Goal: Task Accomplishment & Management: Use online tool/utility

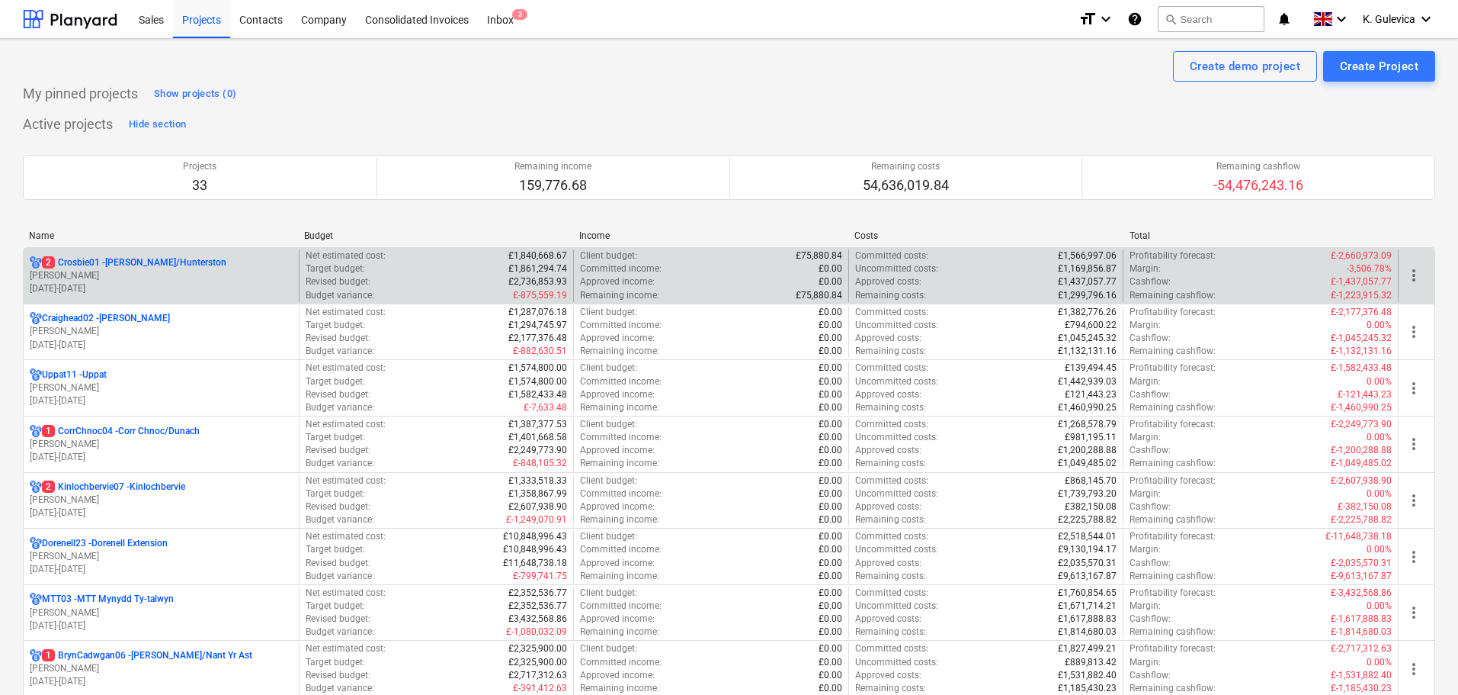
click at [217, 272] on p "[PERSON_NAME]" at bounding box center [161, 275] width 263 height 13
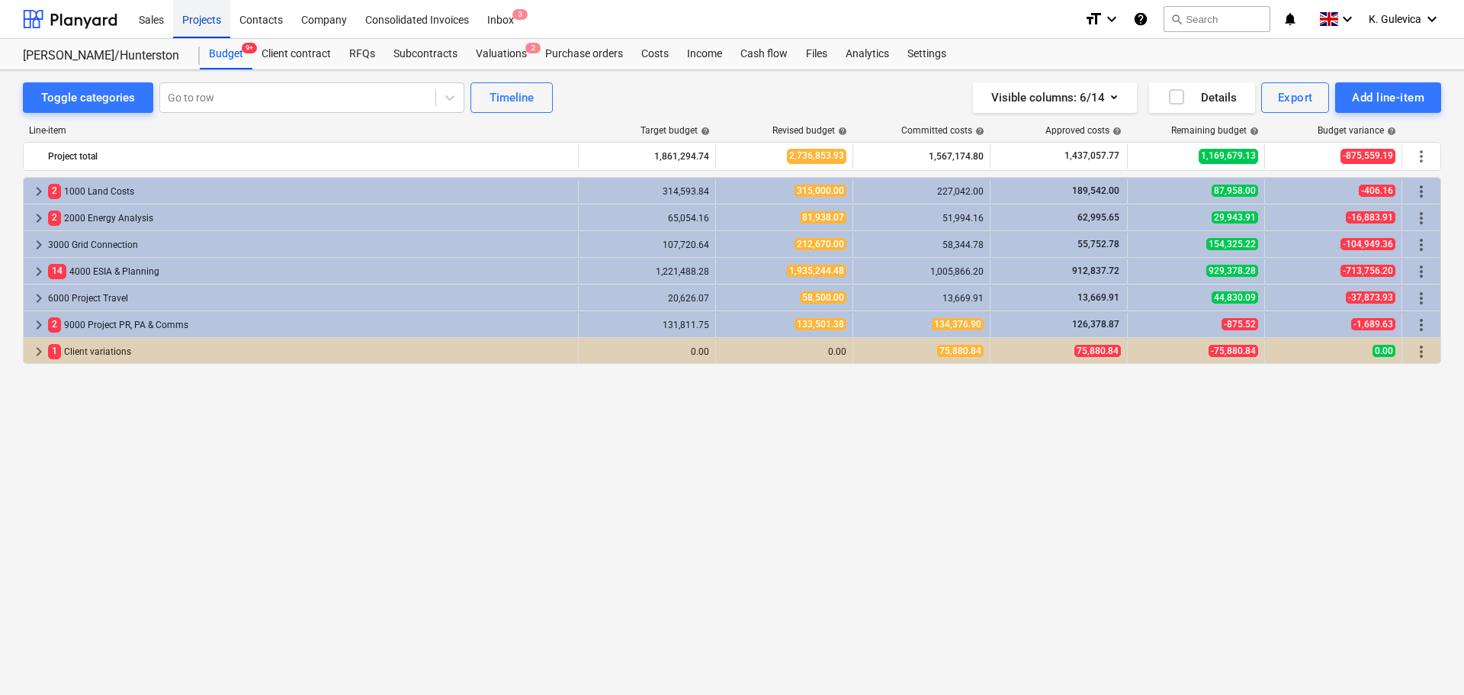
click at [201, 22] on div "Projects" at bounding box center [201, 18] width 57 height 39
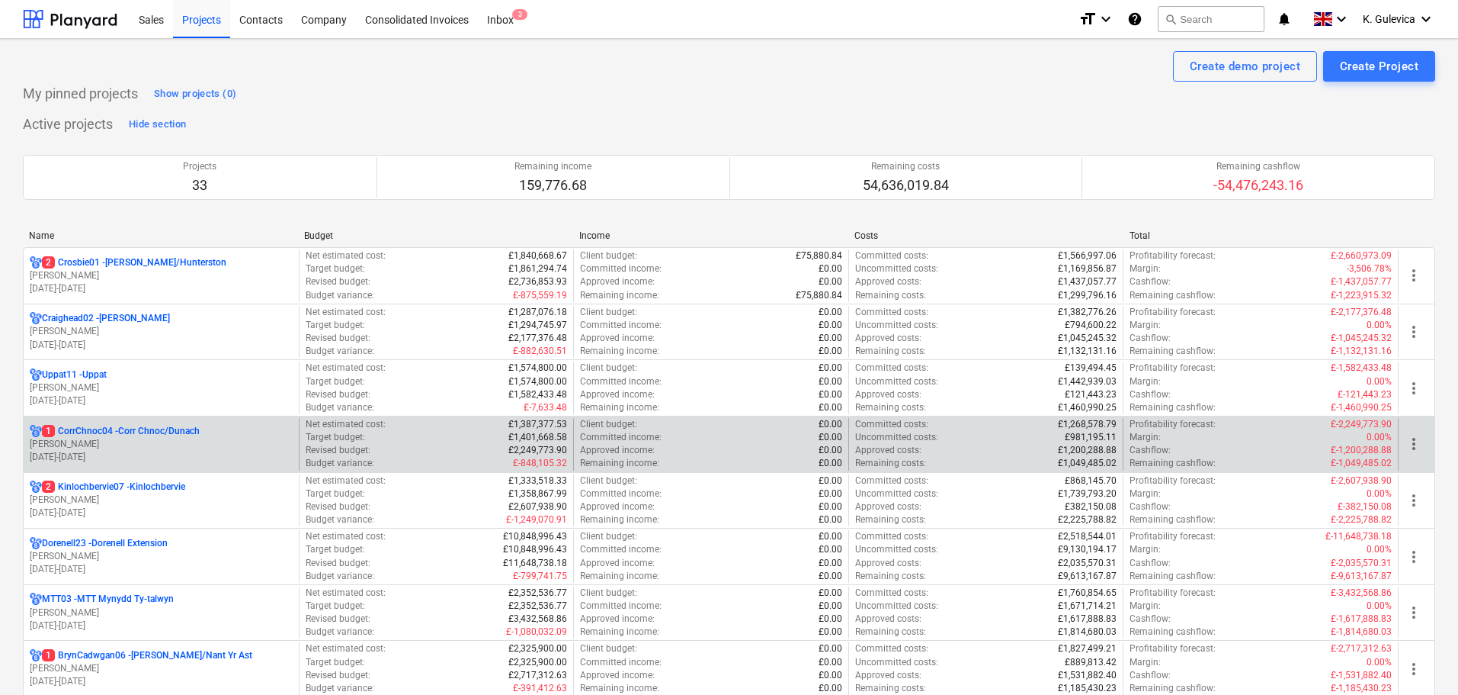
click at [156, 446] on p "[PERSON_NAME]" at bounding box center [161, 444] width 263 height 13
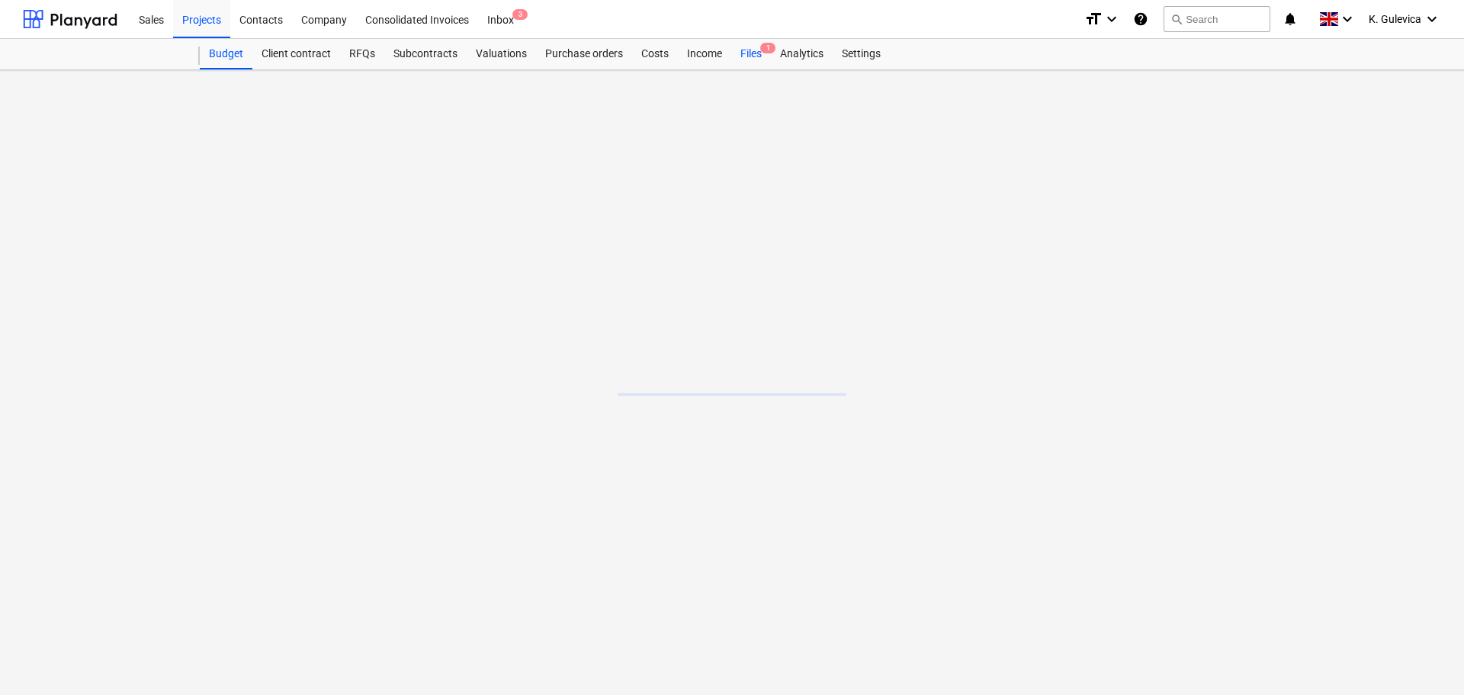
click at [751, 57] on div "Budget Client contract RFQs Subcontracts Valuations Purchase orders Costs Incom…" at bounding box center [820, 54] width 1241 height 30
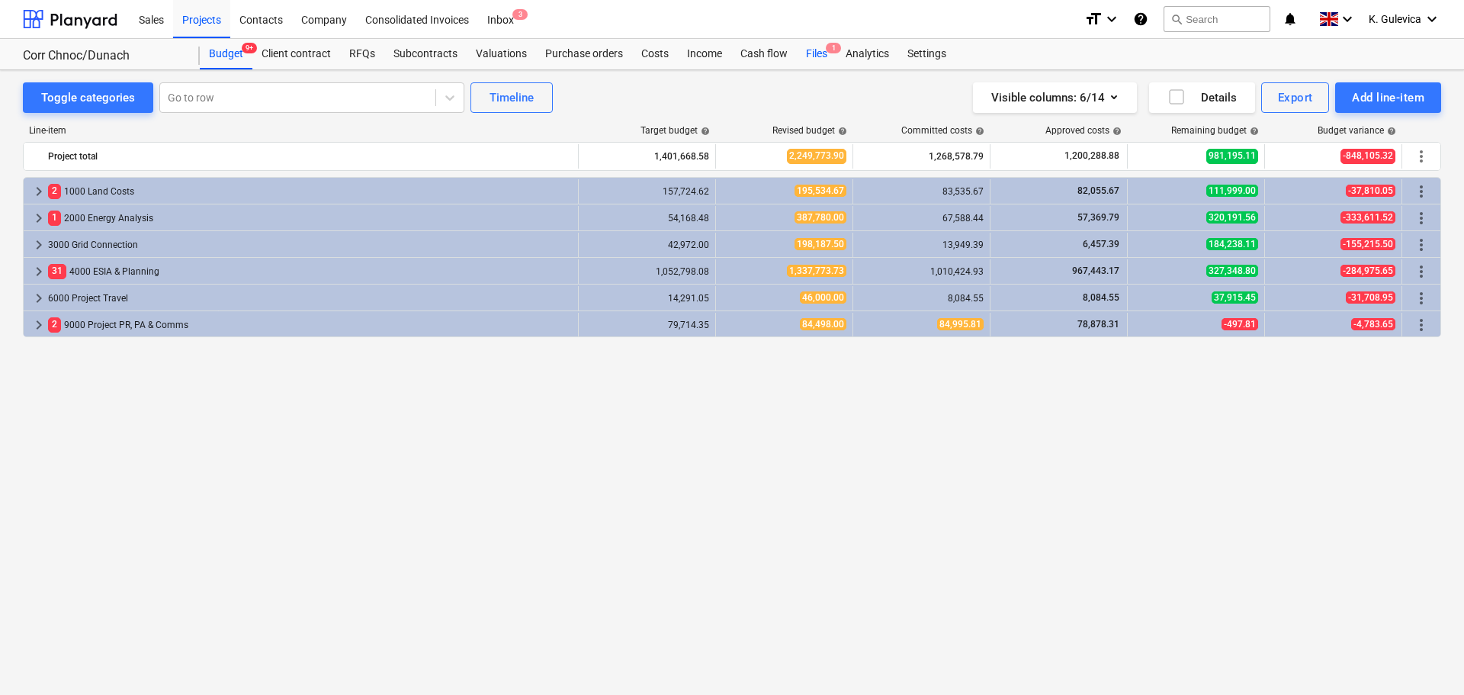
click at [816, 63] on div "Files 1" at bounding box center [817, 54] width 40 height 30
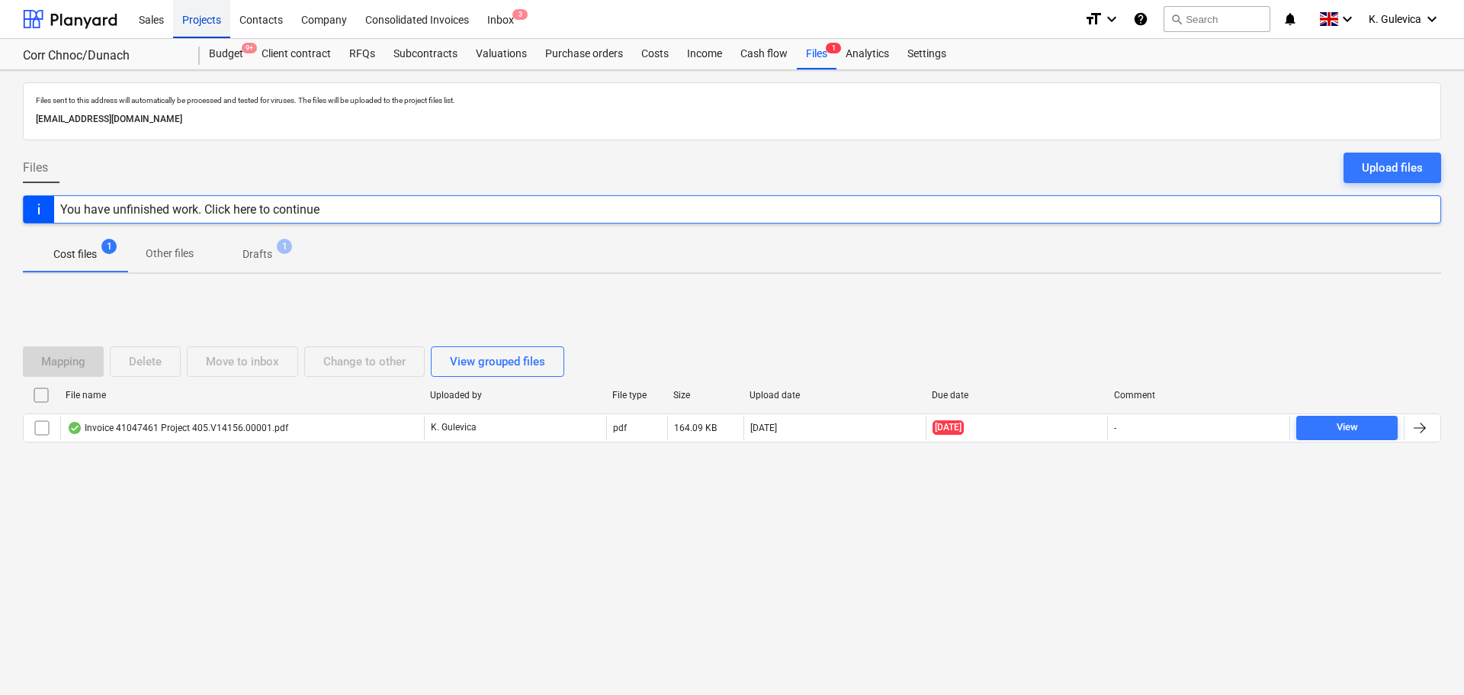
click at [188, 18] on div "Projects" at bounding box center [201, 18] width 57 height 39
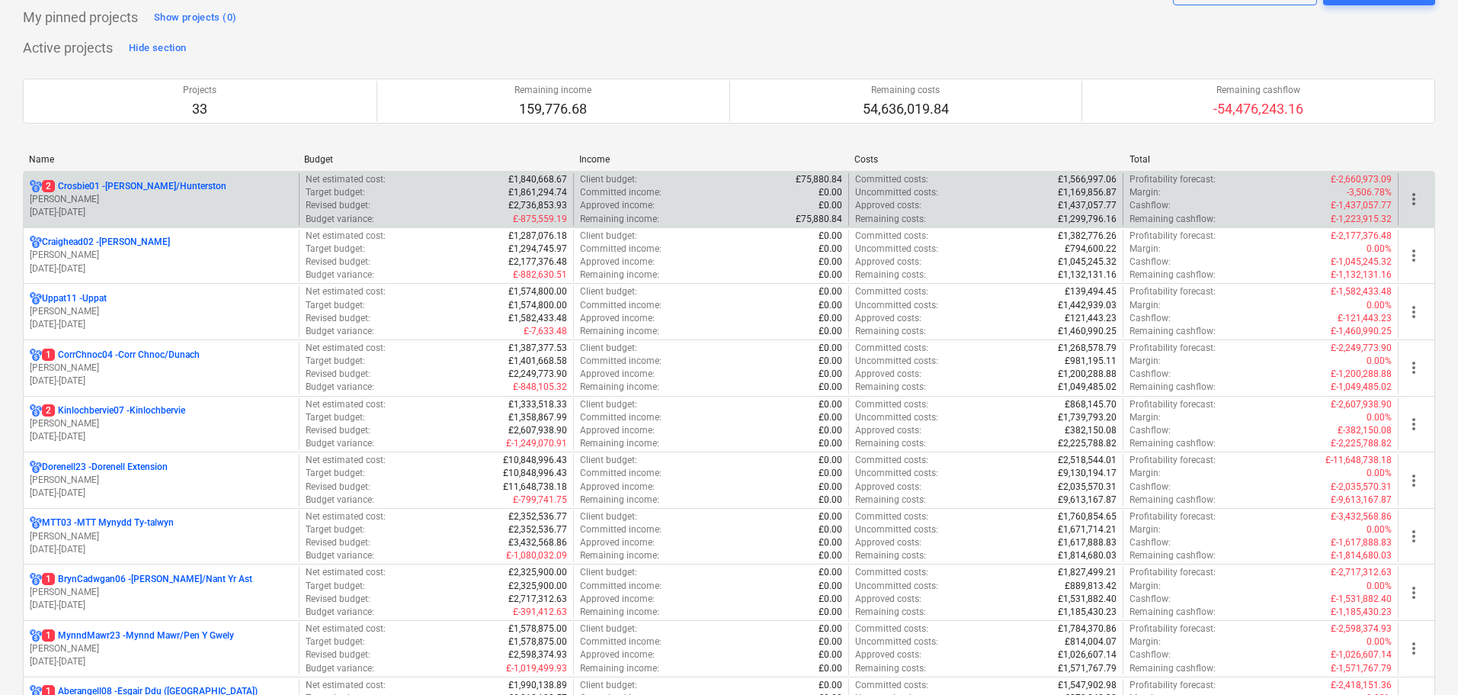
scroll to position [305, 0]
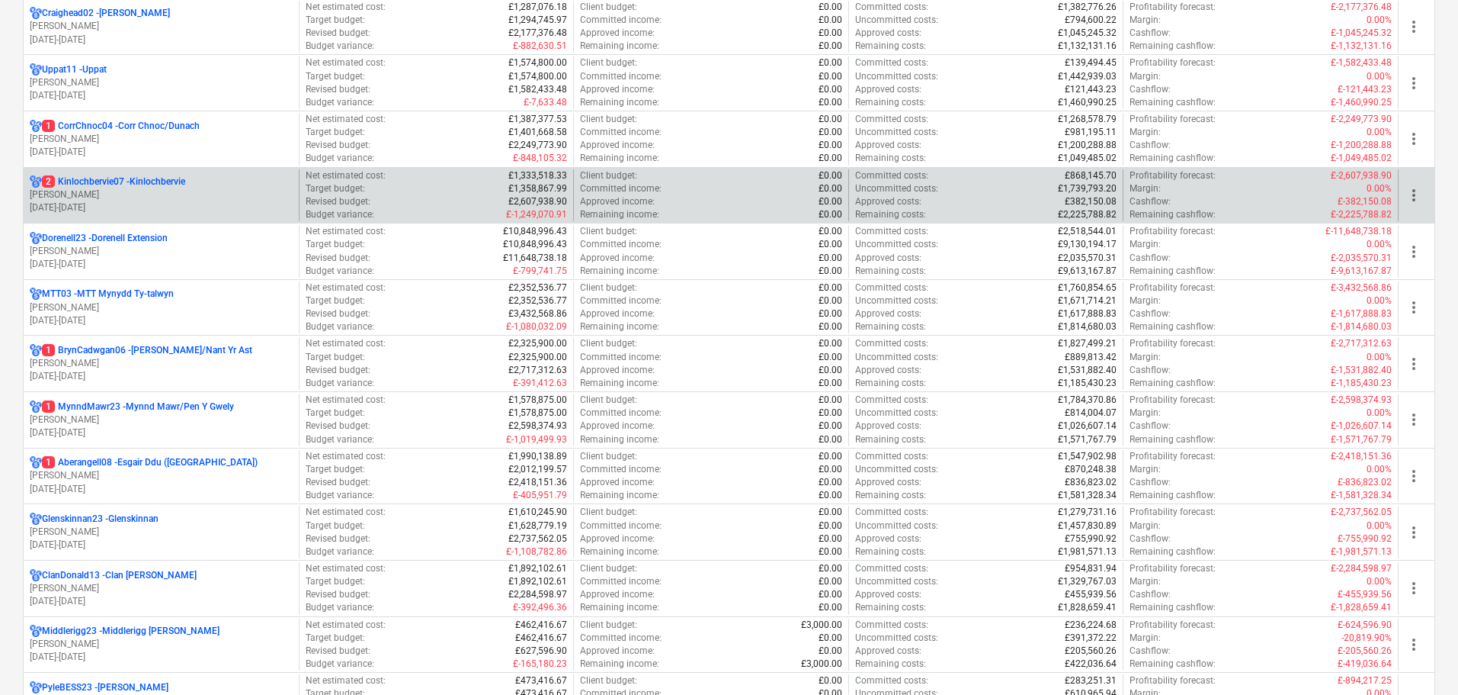
click at [161, 181] on p "2 Kinlochbervie07 - [GEOGRAPHIC_DATA]" at bounding box center [113, 181] width 143 height 13
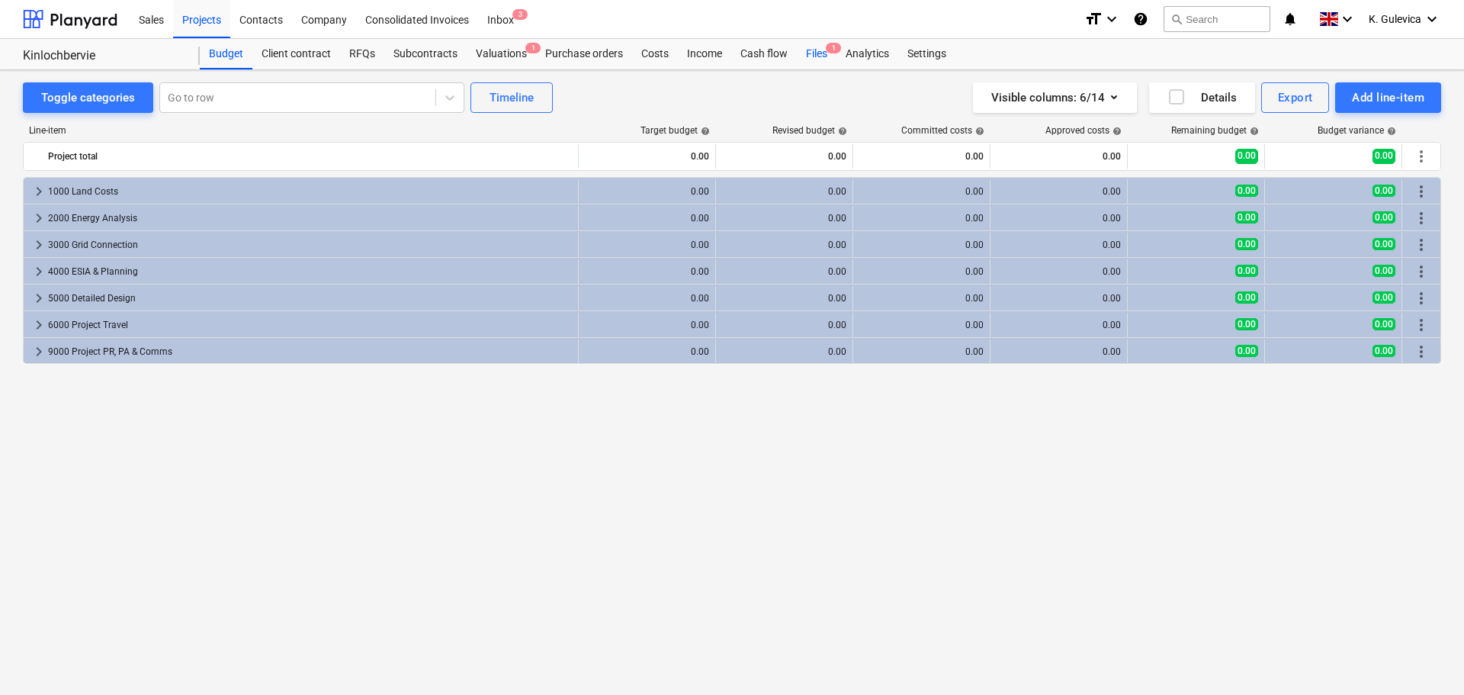
click at [814, 52] on div "Files 1" at bounding box center [817, 54] width 40 height 30
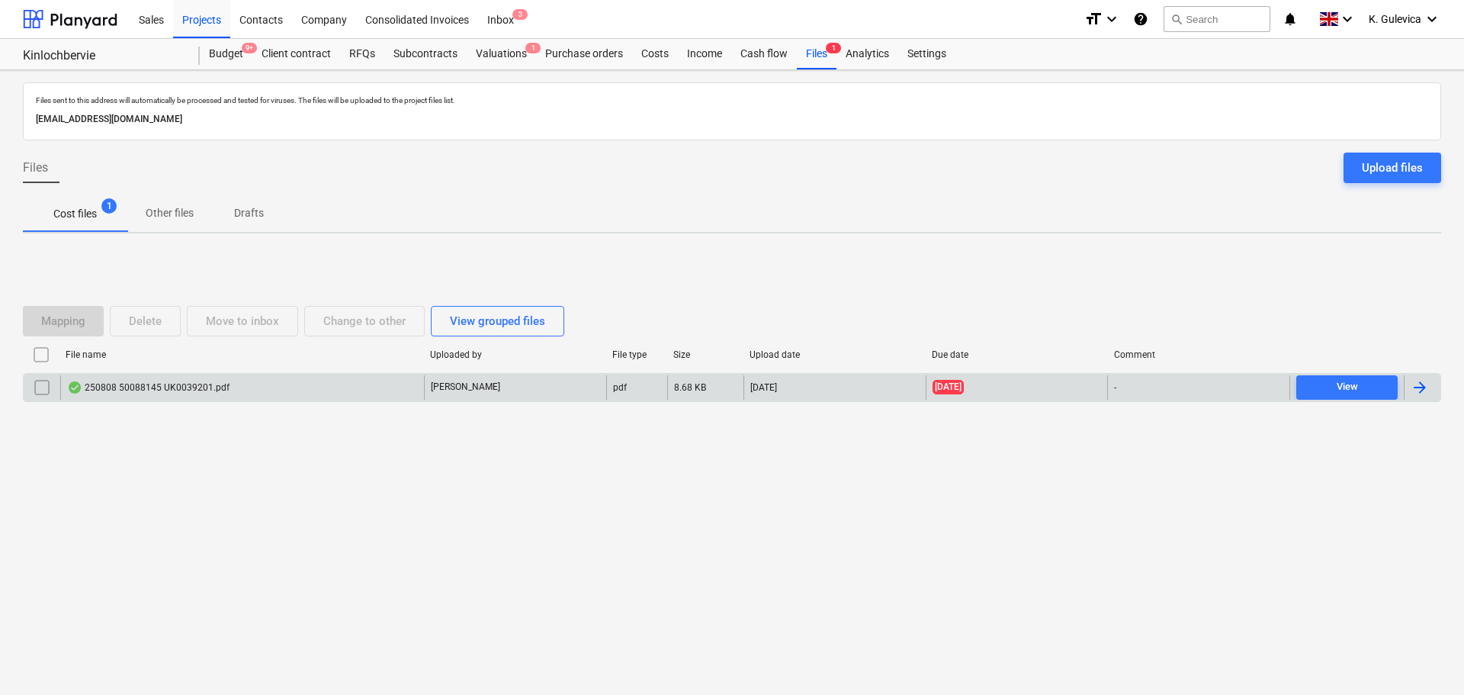
click at [269, 390] on div "250808 50088145 UK0039201.pdf" at bounding box center [242, 387] width 364 height 24
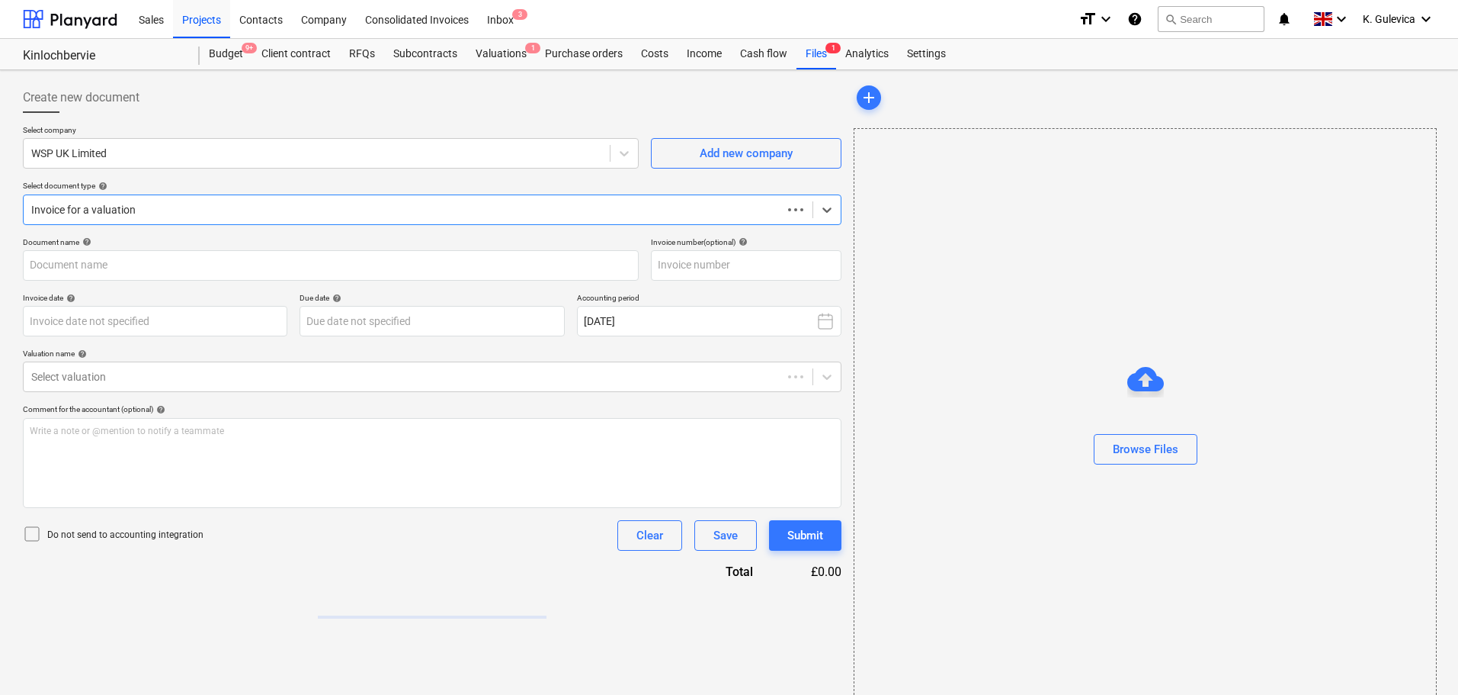
type input "50088145"
type input "[DATE]"
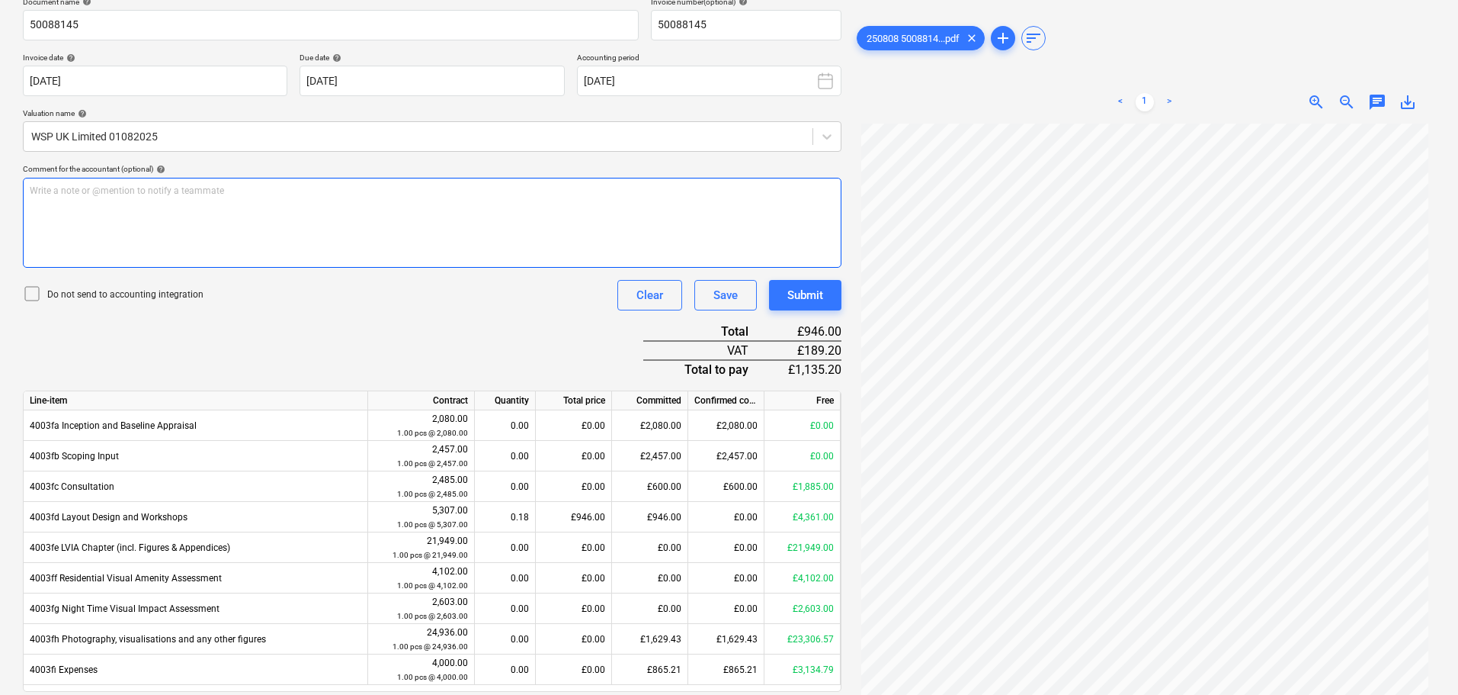
scroll to position [133, 0]
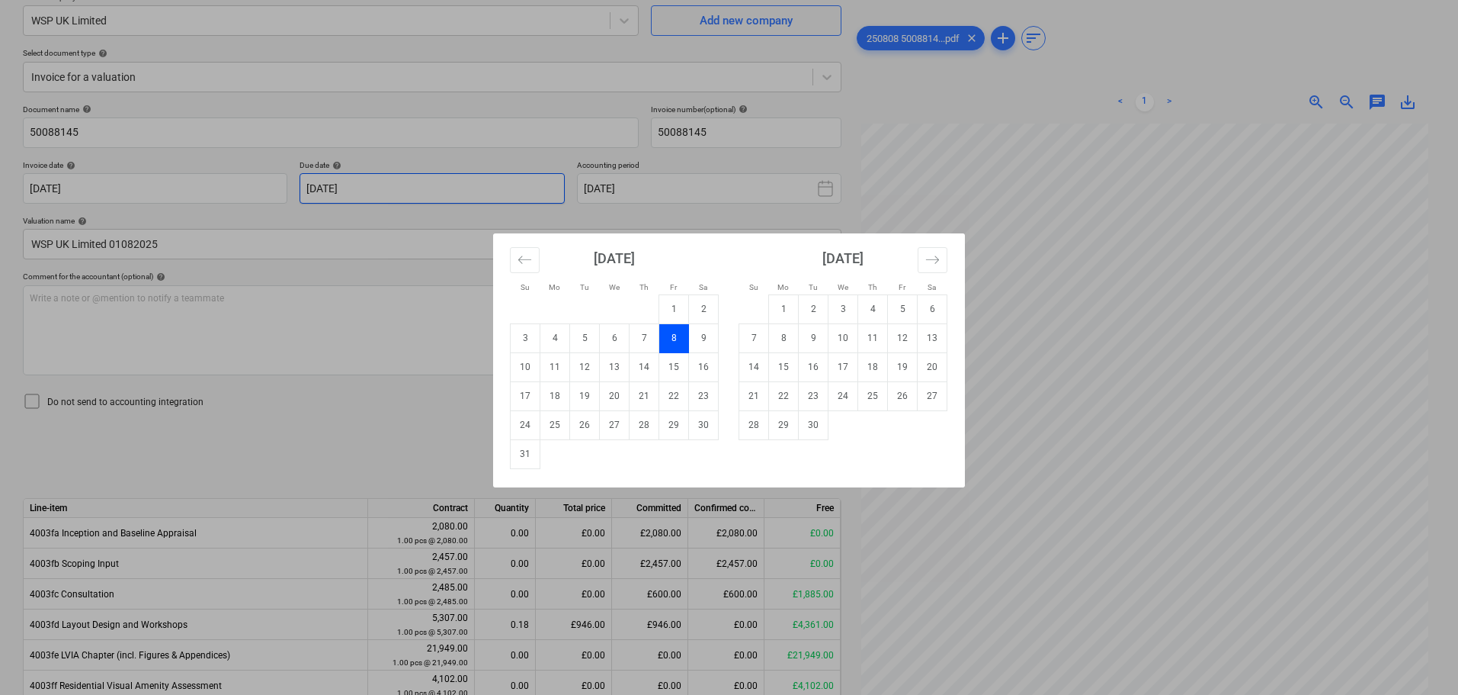
click at [487, 184] on body "Sales Projects Contacts Company Consolidated Invoices Inbox 3 format_size keybo…" at bounding box center [729, 214] width 1458 height 695
click at [709, 425] on td "30" at bounding box center [704, 424] width 30 height 29
type input "[DATE]"
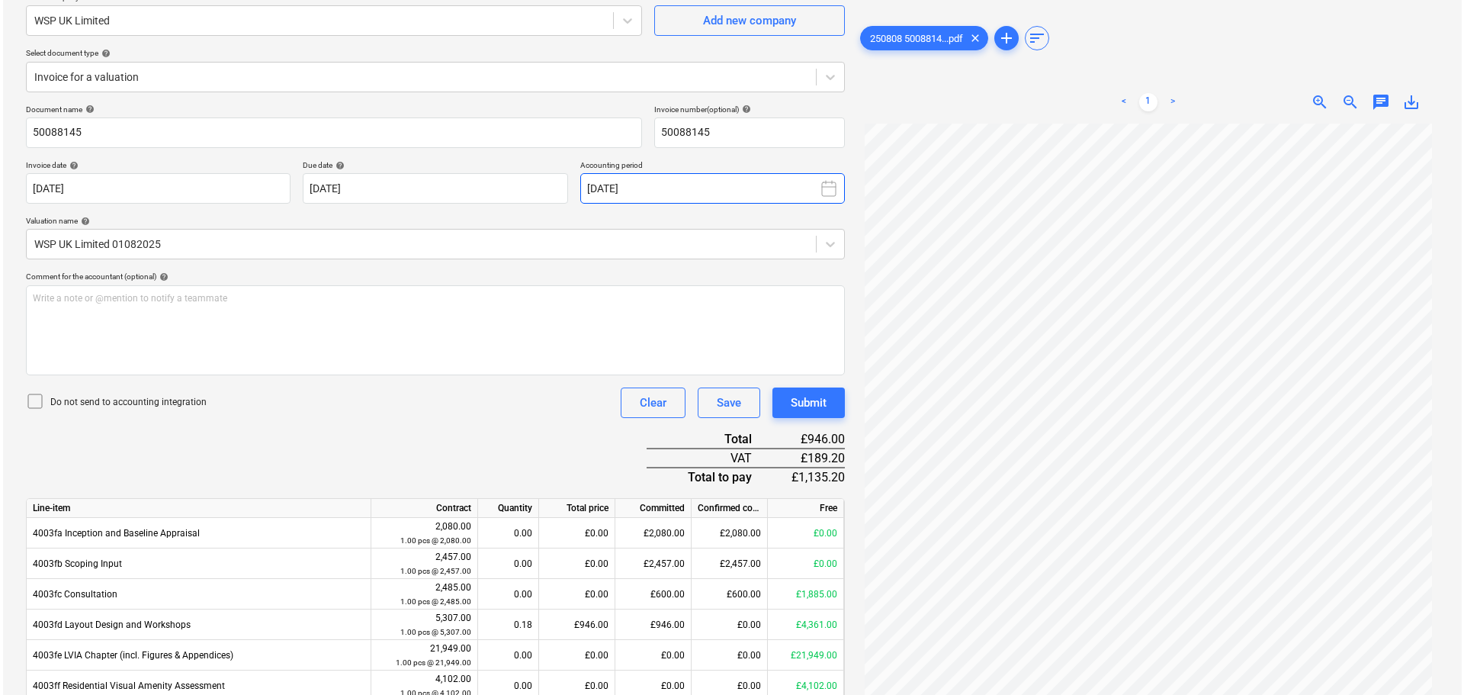
scroll to position [77, 0]
click at [807, 402] on div "Submit" at bounding box center [806, 403] width 36 height 20
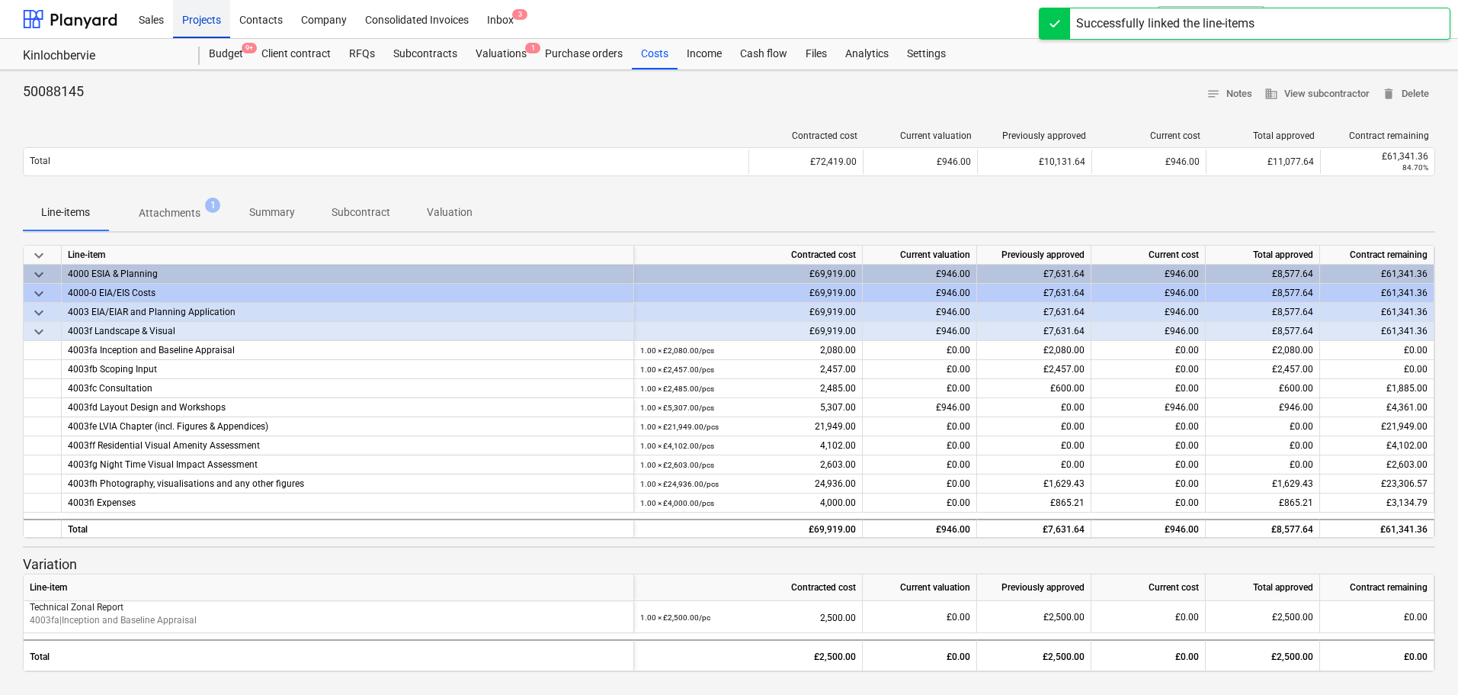
click at [198, 21] on div "Projects" at bounding box center [201, 18] width 57 height 39
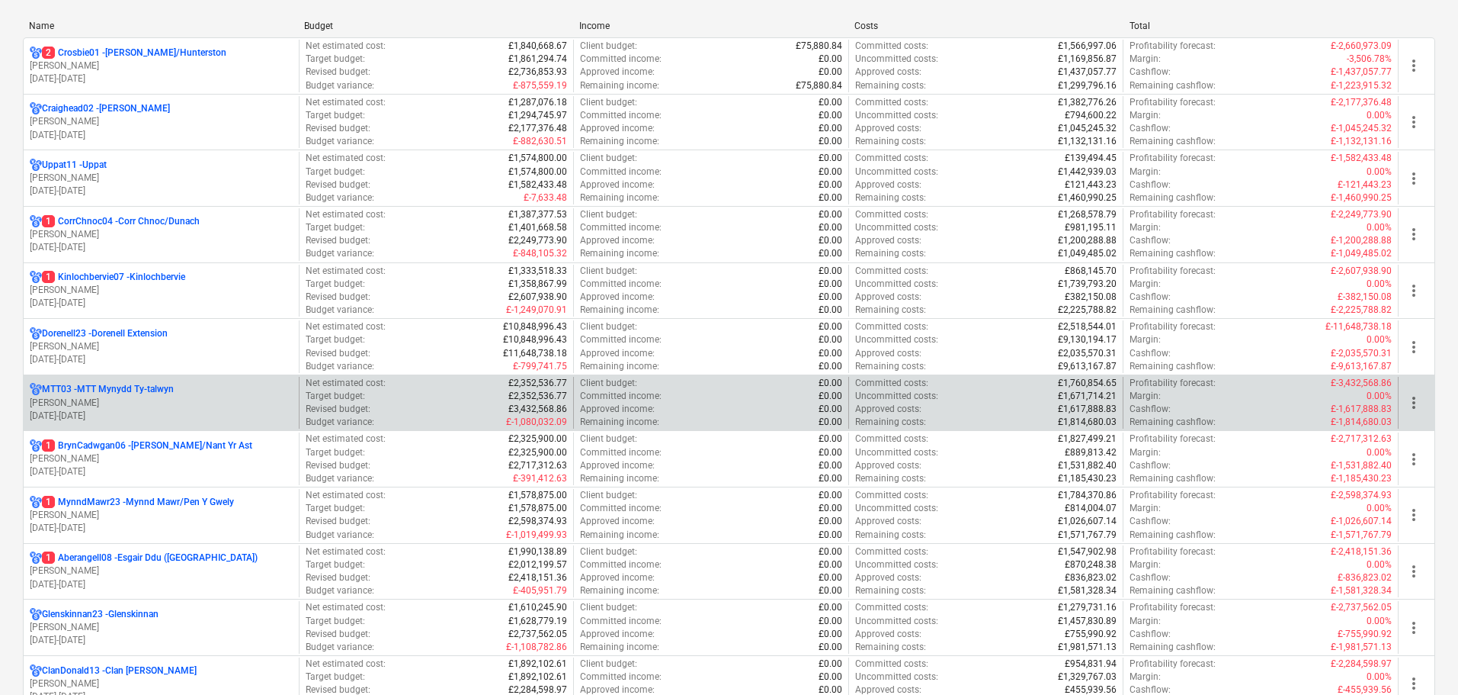
scroll to position [229, 0]
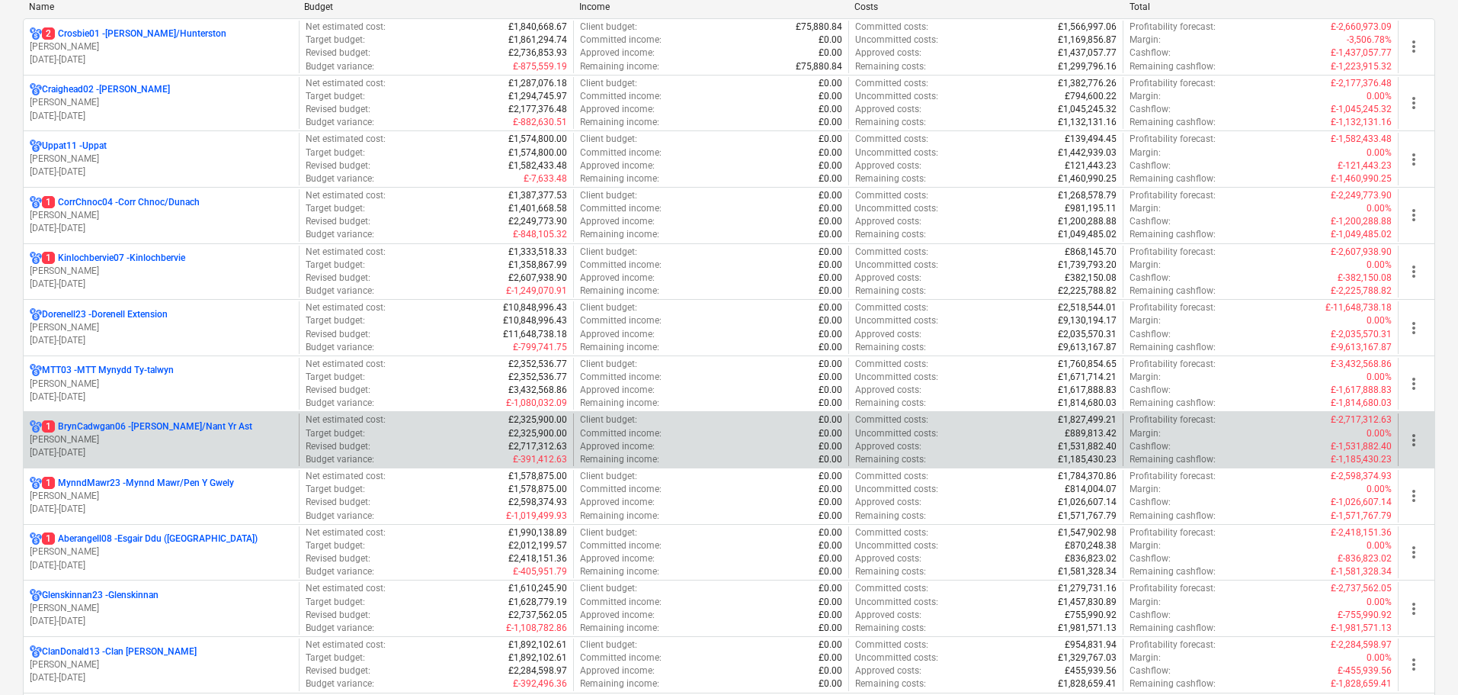
click at [139, 441] on p "[PERSON_NAME]" at bounding box center [161, 439] width 263 height 13
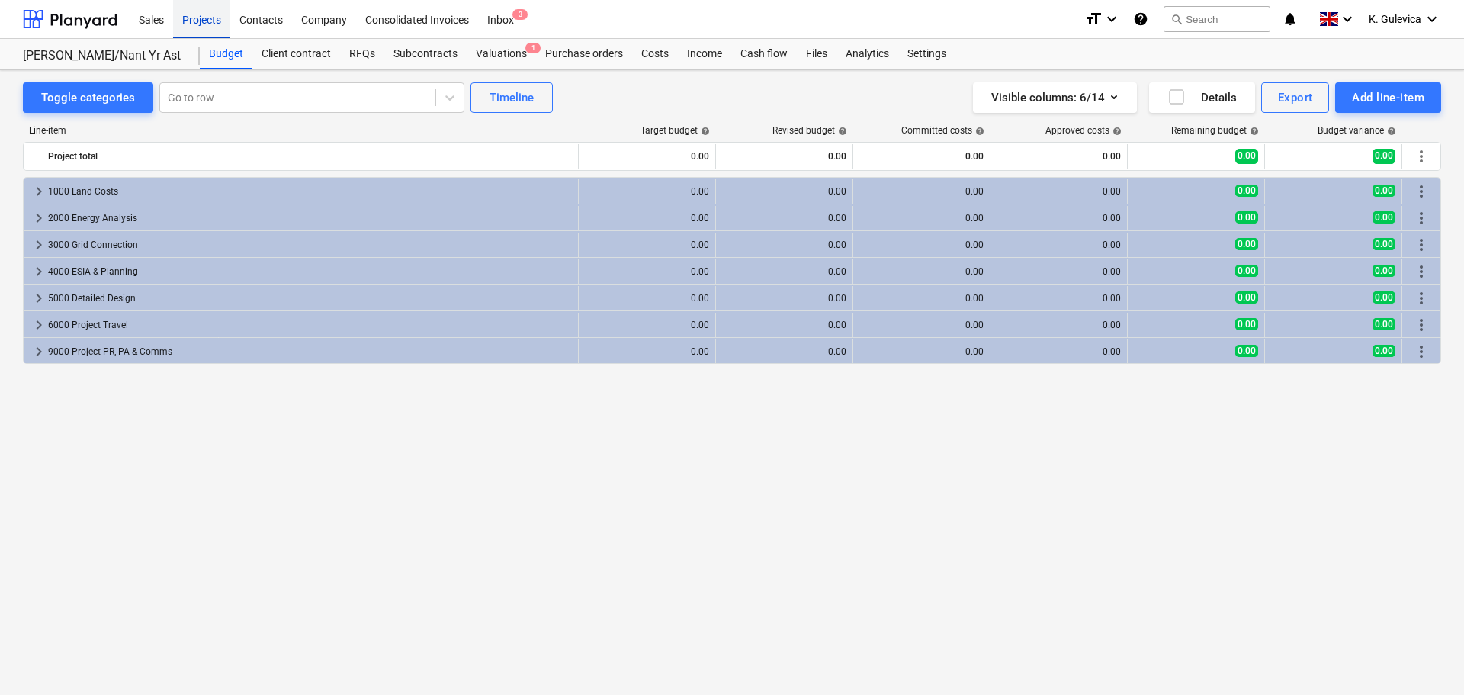
click at [188, 18] on div "Projects" at bounding box center [201, 18] width 57 height 39
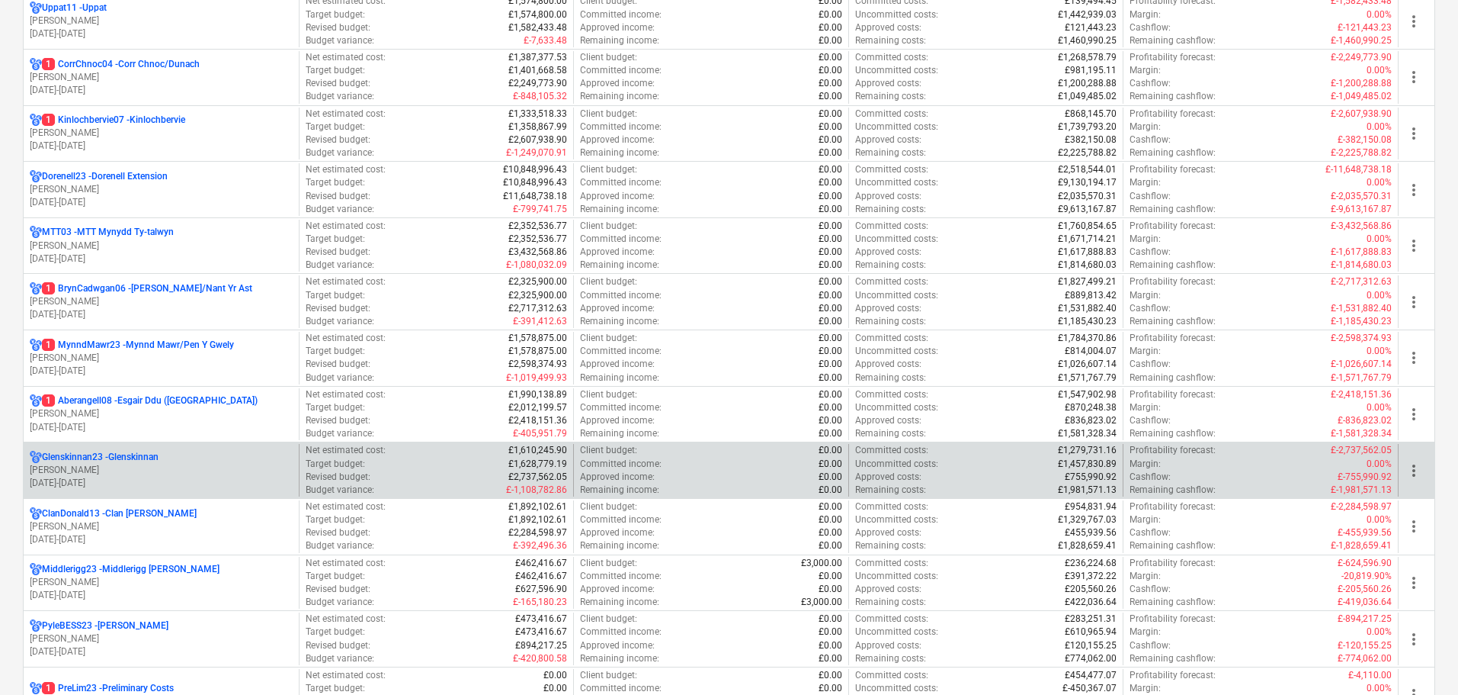
scroll to position [381, 0]
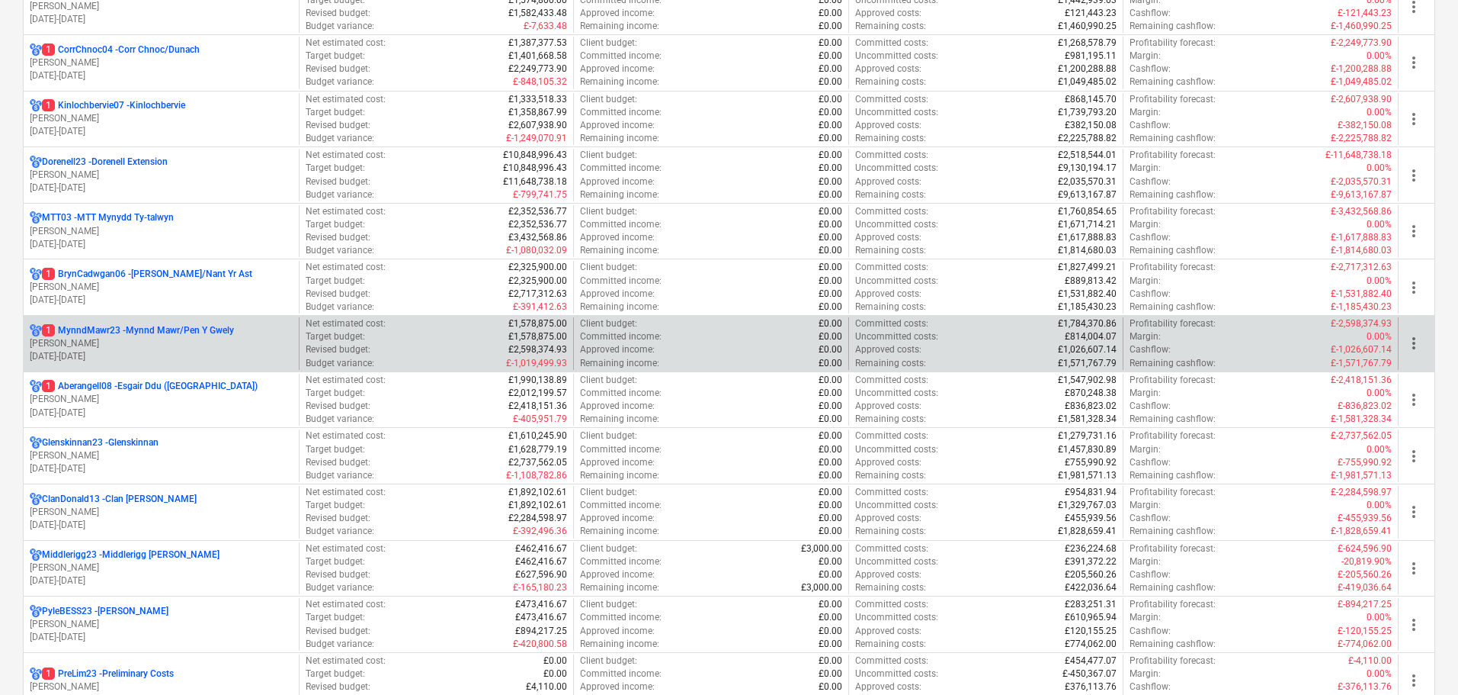
click at [123, 338] on p "[PERSON_NAME]" at bounding box center [161, 343] width 263 height 13
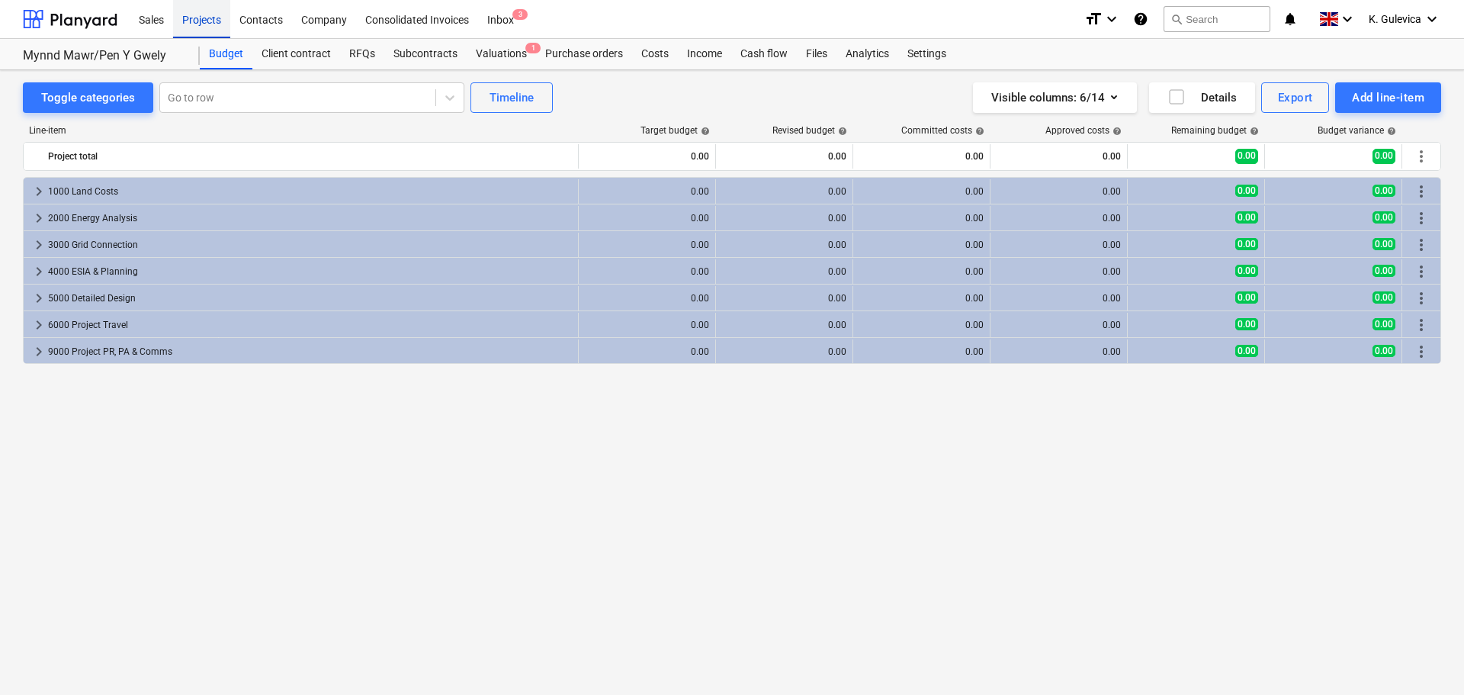
click at [192, 16] on div "Projects" at bounding box center [201, 18] width 57 height 39
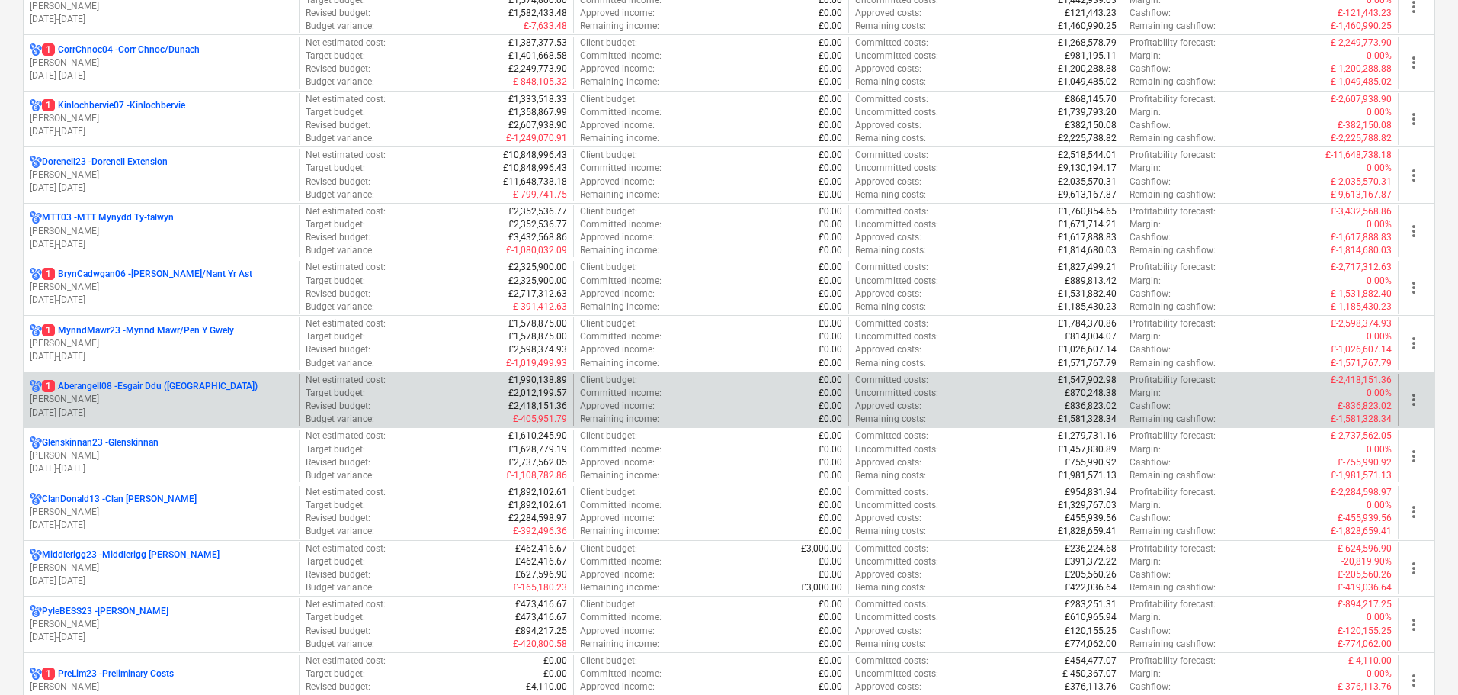
click at [138, 392] on p "1 Aberangell08 - Esgair Ddu ([GEOGRAPHIC_DATA])" at bounding box center [150, 386] width 216 height 13
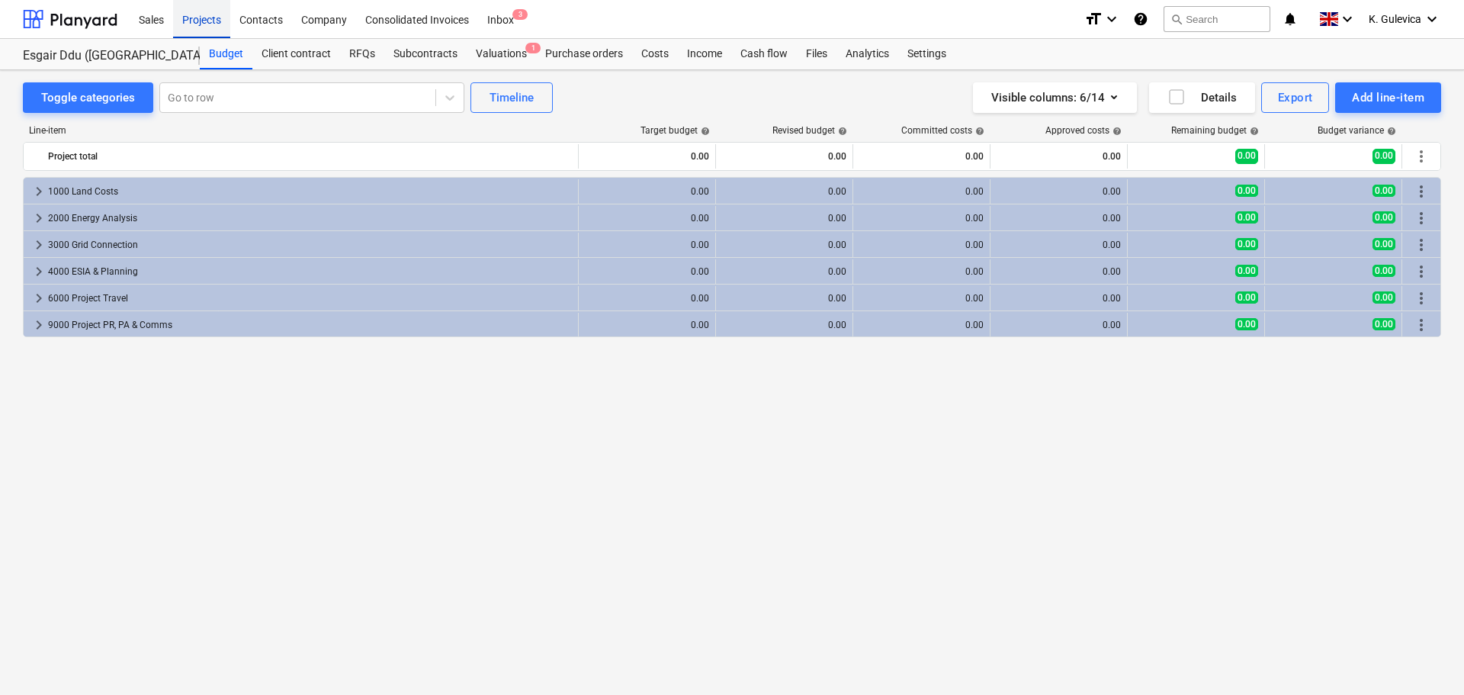
click at [213, 16] on div "Projects" at bounding box center [201, 18] width 57 height 39
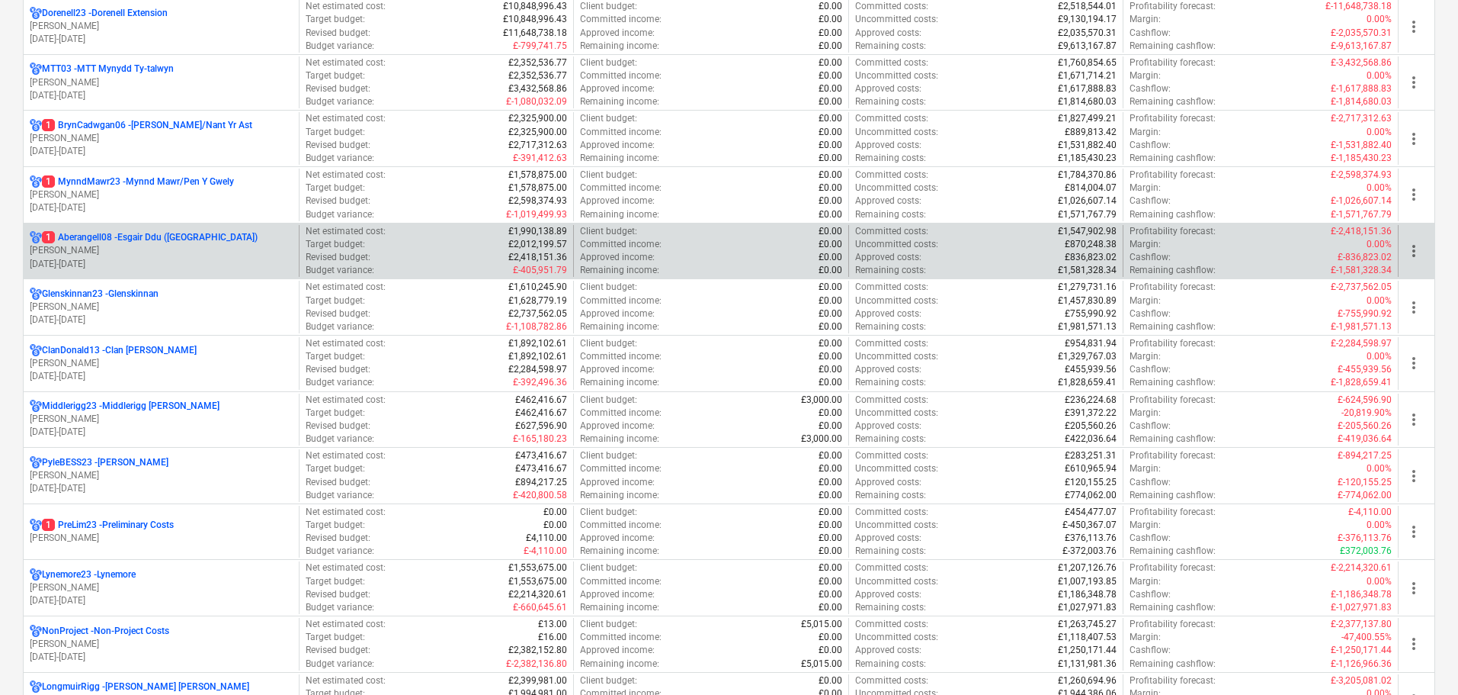
scroll to position [534, 0]
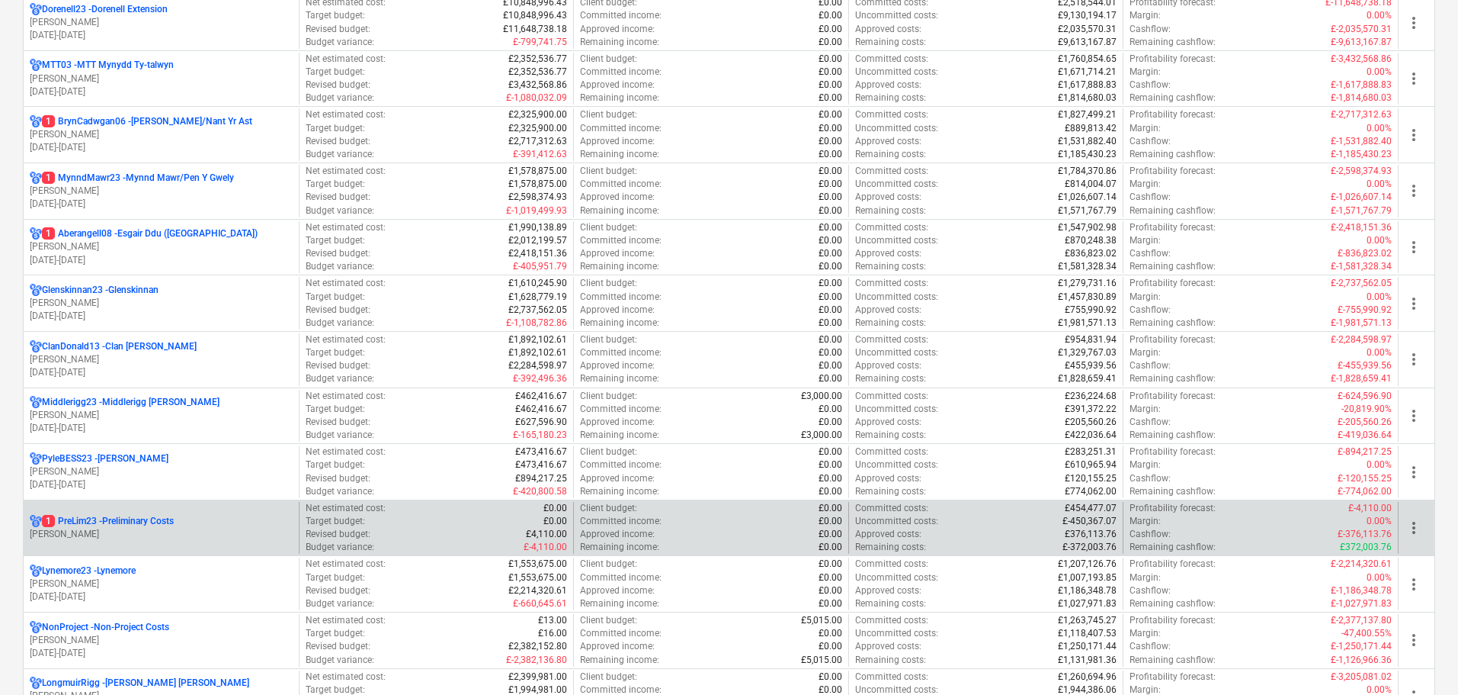
click at [175, 531] on p "[PERSON_NAME]" at bounding box center [161, 534] width 263 height 13
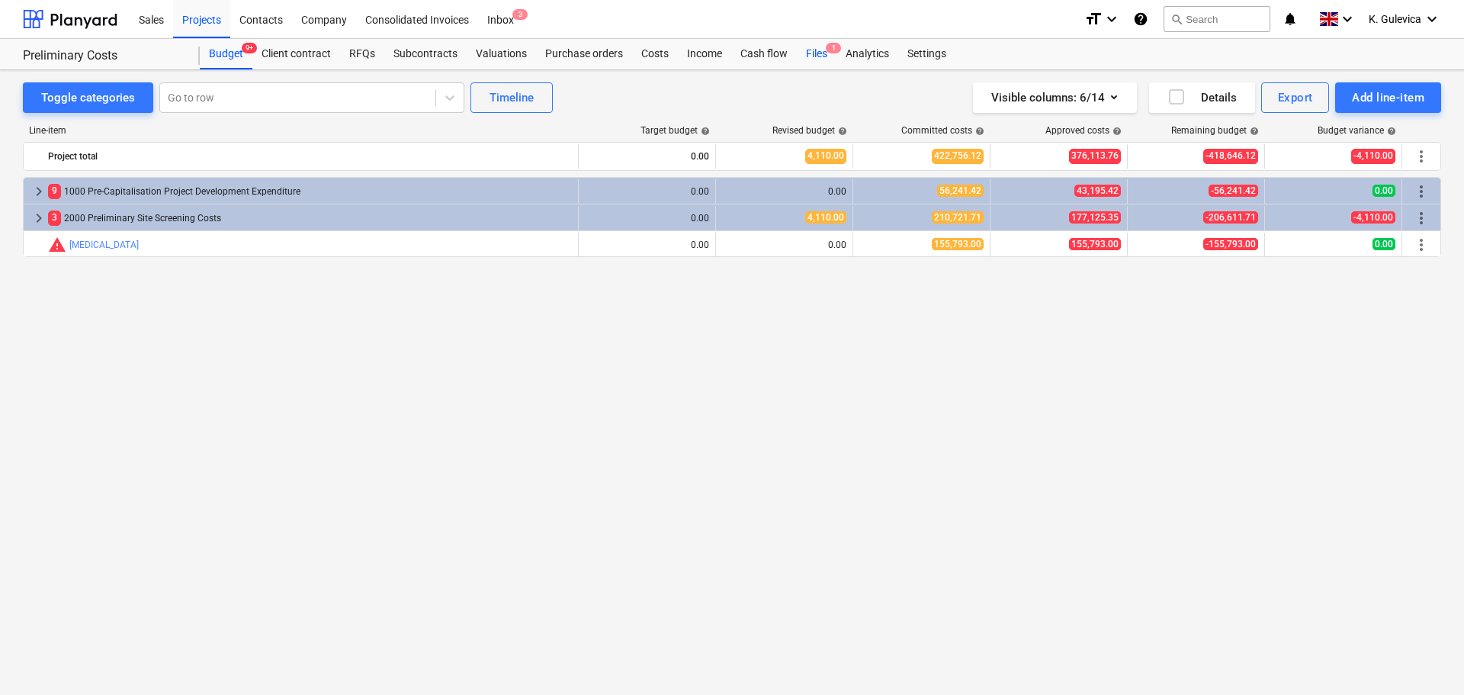
click at [802, 49] on div "Files 1" at bounding box center [817, 54] width 40 height 30
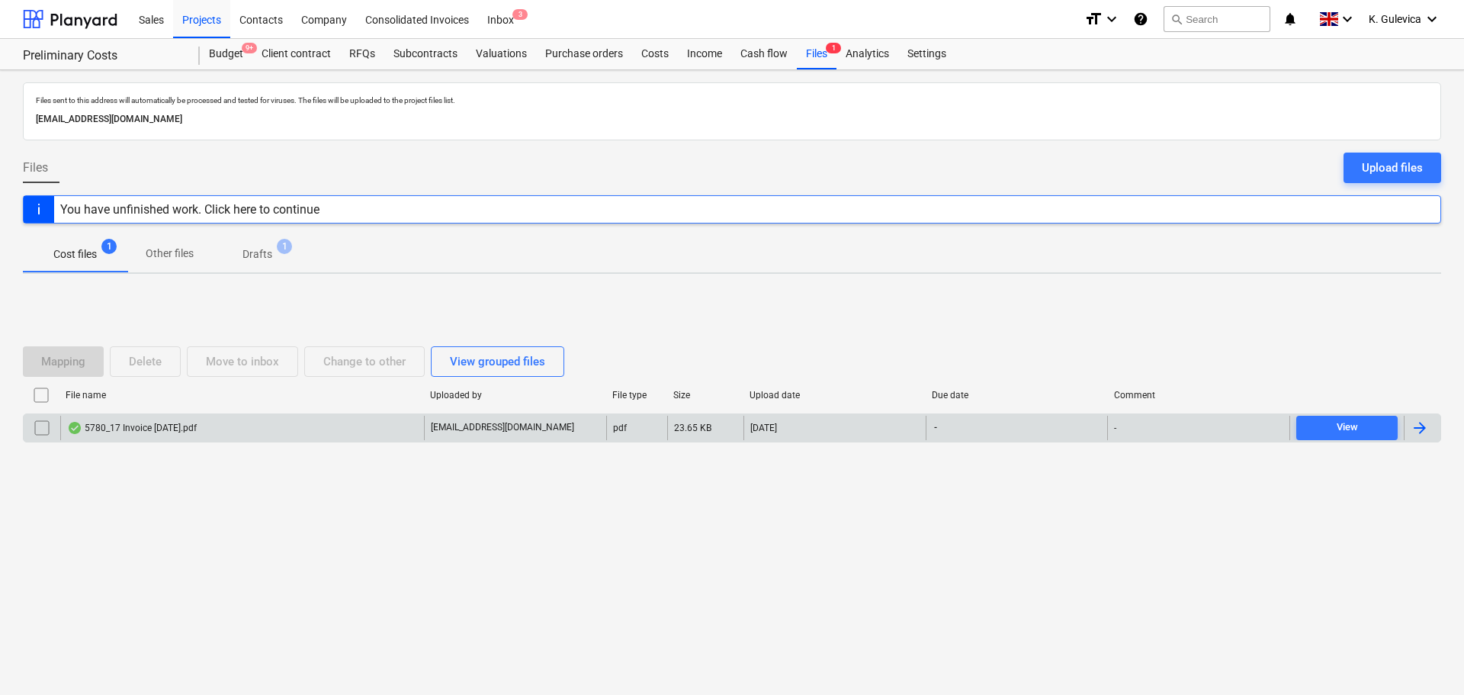
click at [412, 418] on div "5780_17 Invoice [DATE].pdf" at bounding box center [242, 427] width 364 height 24
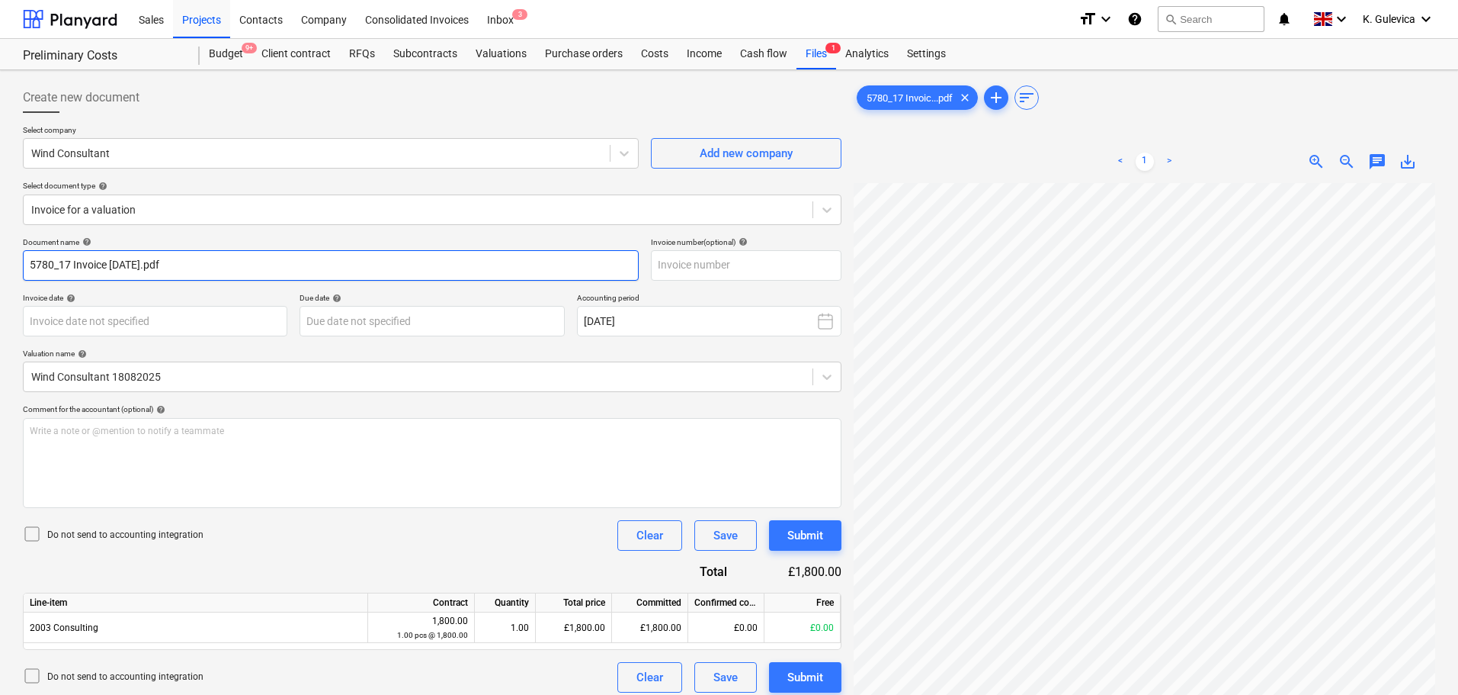
drag, startPoint x: 150, startPoint y: 263, endPoint x: 71, endPoint y: 261, distance: 79.3
click at [71, 261] on input "5780_17 Invoice [DATE].pdf" at bounding box center [331, 265] width 616 height 30
drag, startPoint x: 78, startPoint y: 261, endPoint x: 59, endPoint y: 265, distance: 19.6
click at [8, 261] on div "Create new document Select company Wind Consultant Add new company Select docum…" at bounding box center [729, 458] width 1458 height 777
type input "5780_17"
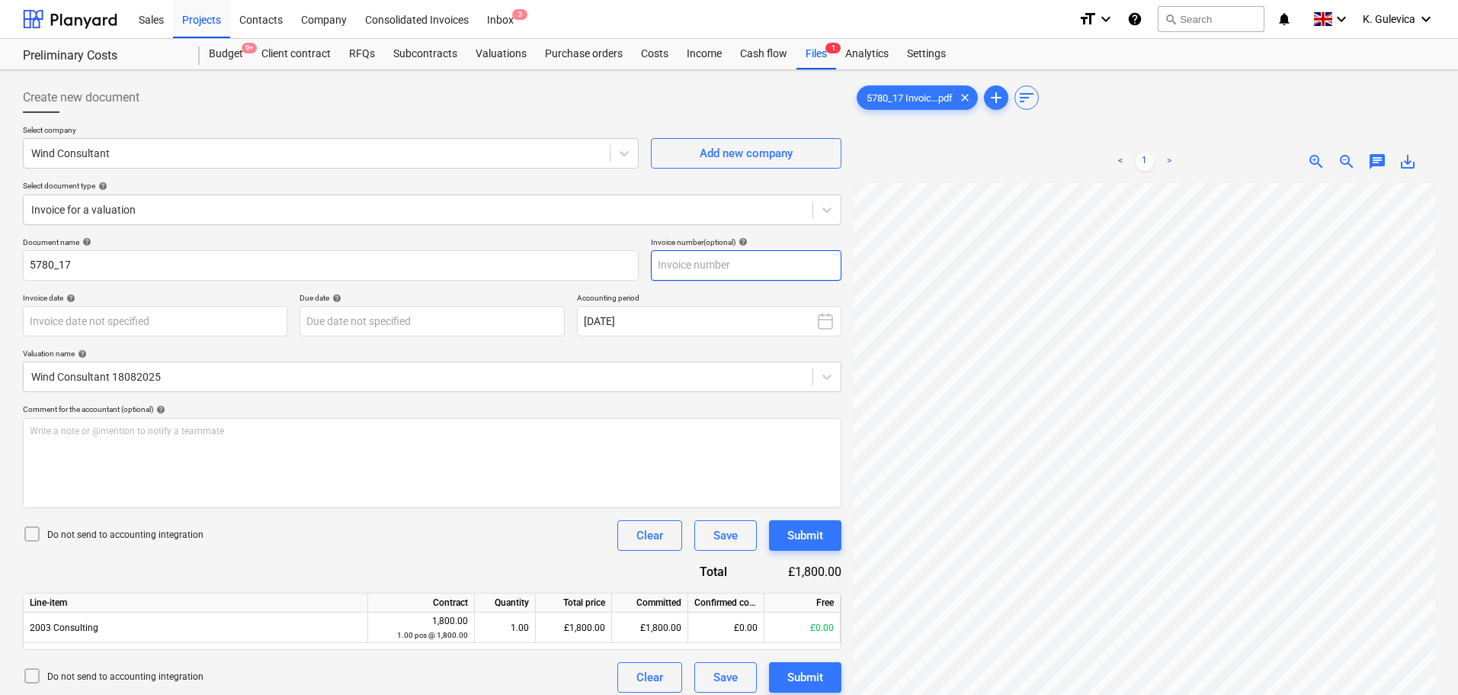
click at [739, 264] on input "text" at bounding box center [746, 265] width 191 height 30
paste input "5780_17"
type input "5780_17"
click at [188, 317] on body "Sales Projects Contacts Company Consolidated Invoices Inbox 3 format_size keybo…" at bounding box center [729, 347] width 1458 height 695
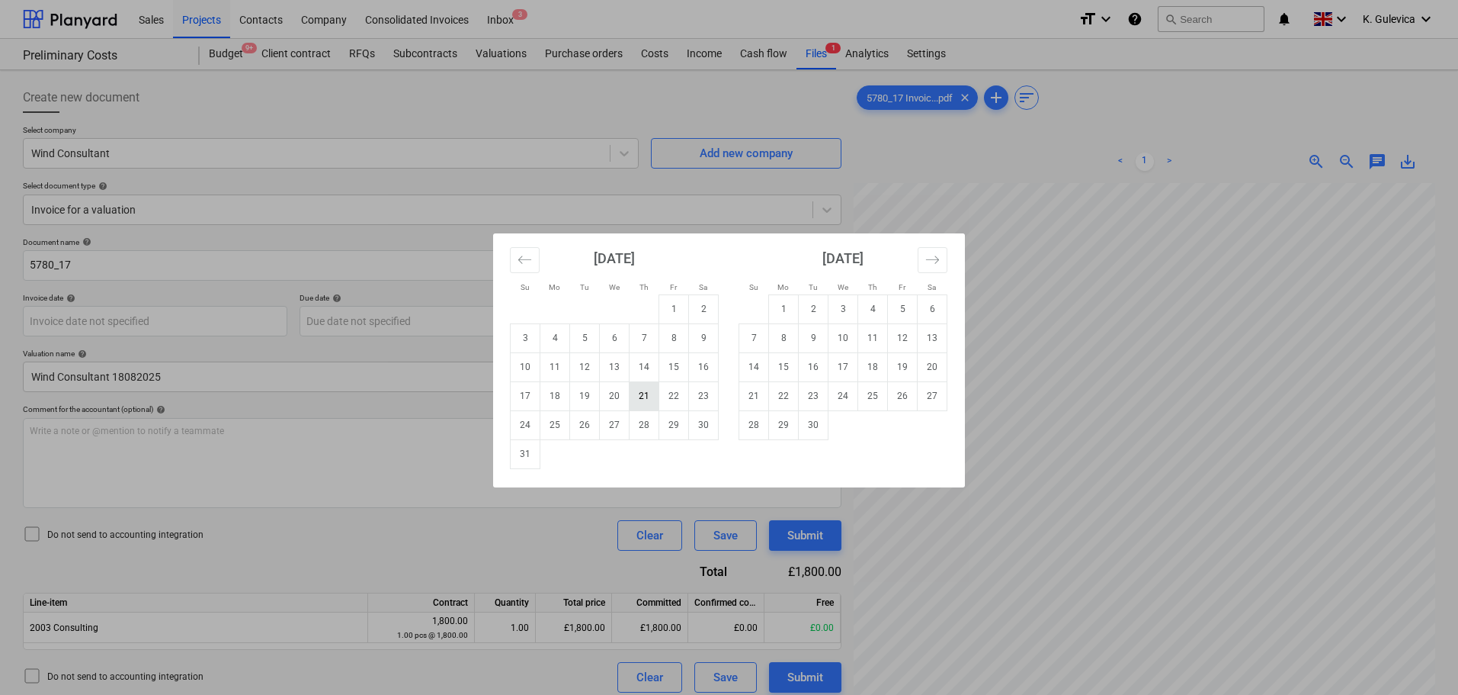
click at [644, 400] on td "21" at bounding box center [645, 395] width 30 height 29
type input "[DATE]"
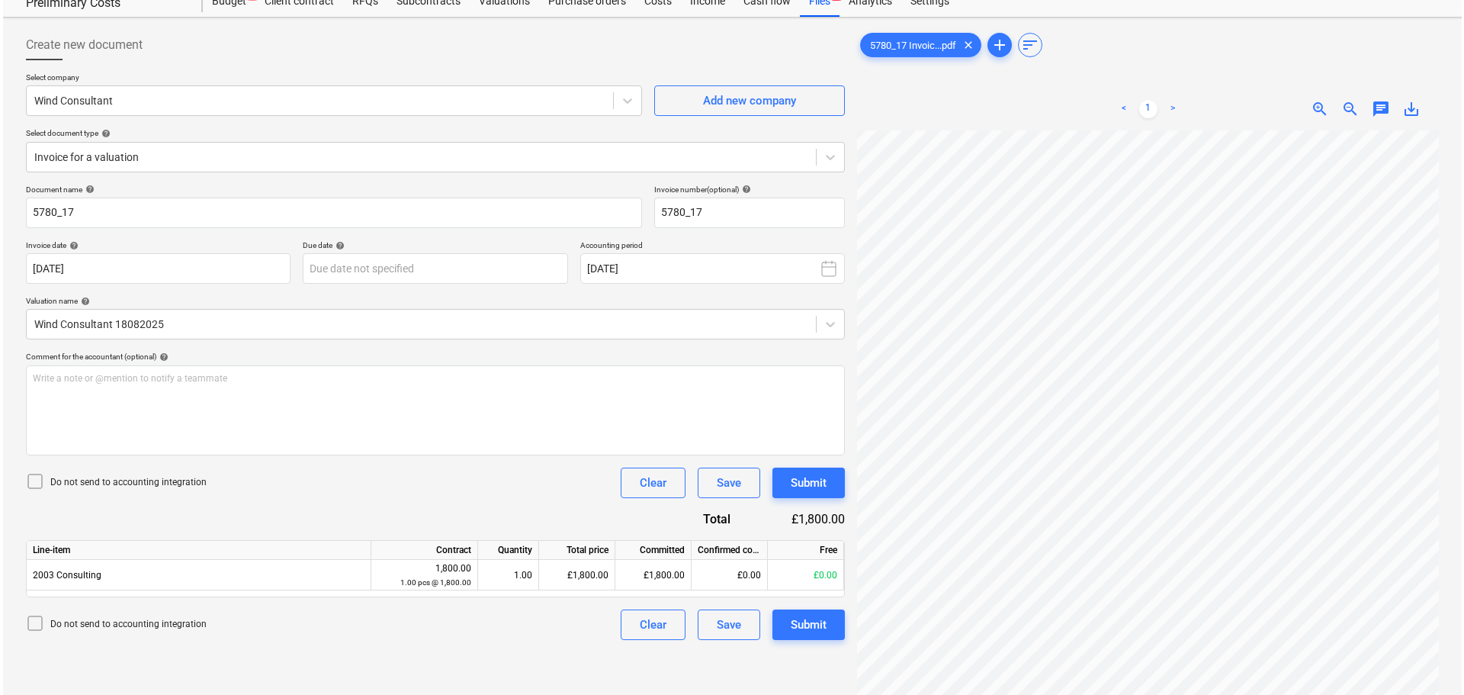
scroll to position [152, 0]
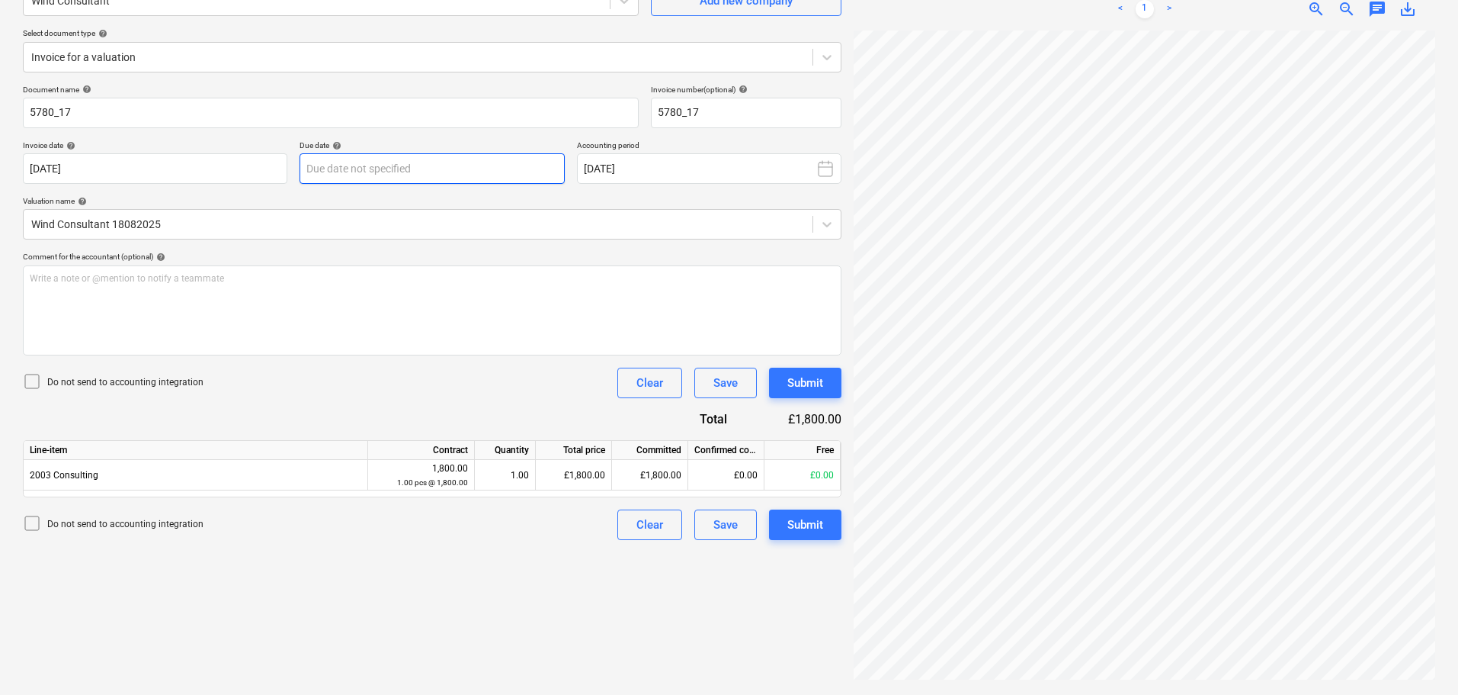
click at [424, 162] on body "Sales Projects Contacts Company Consolidated Invoices Inbox 3 format_size keybo…" at bounding box center [729, 195] width 1458 height 695
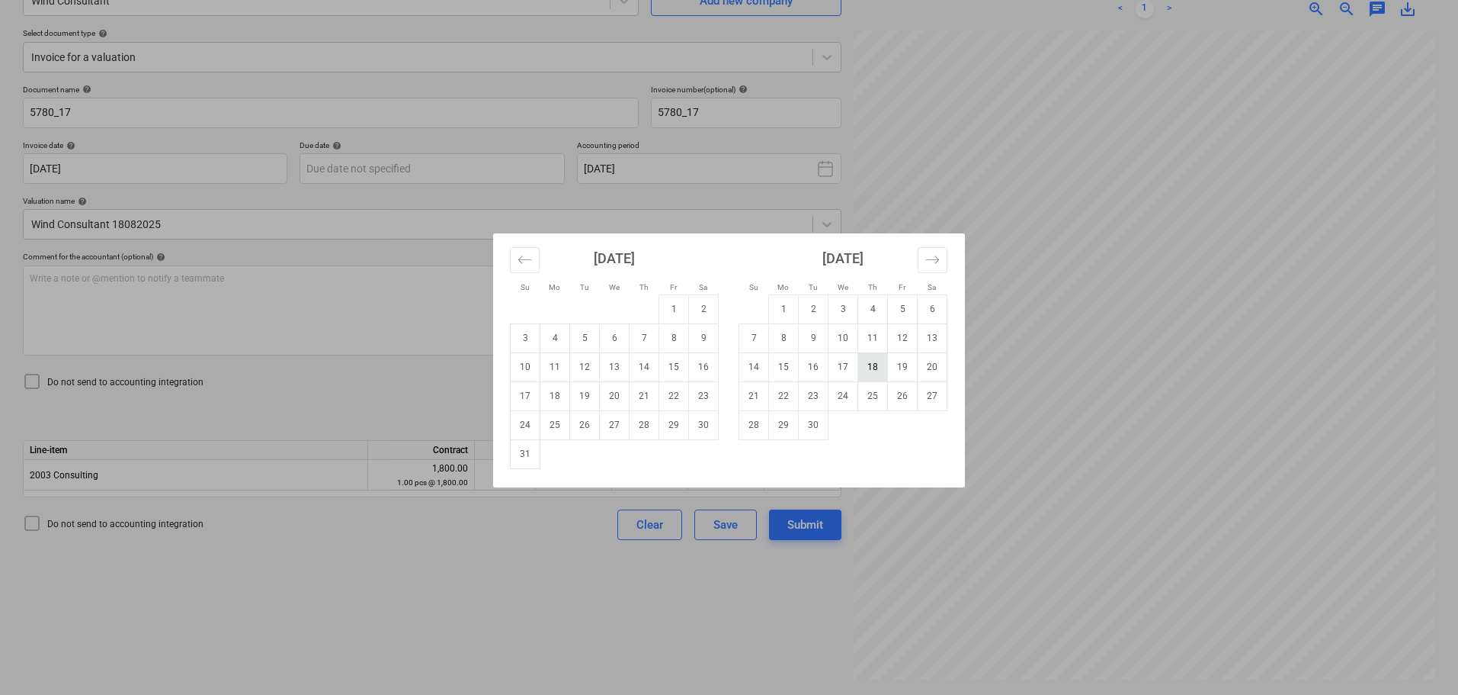
click at [871, 367] on td "18" at bounding box center [873, 366] width 30 height 29
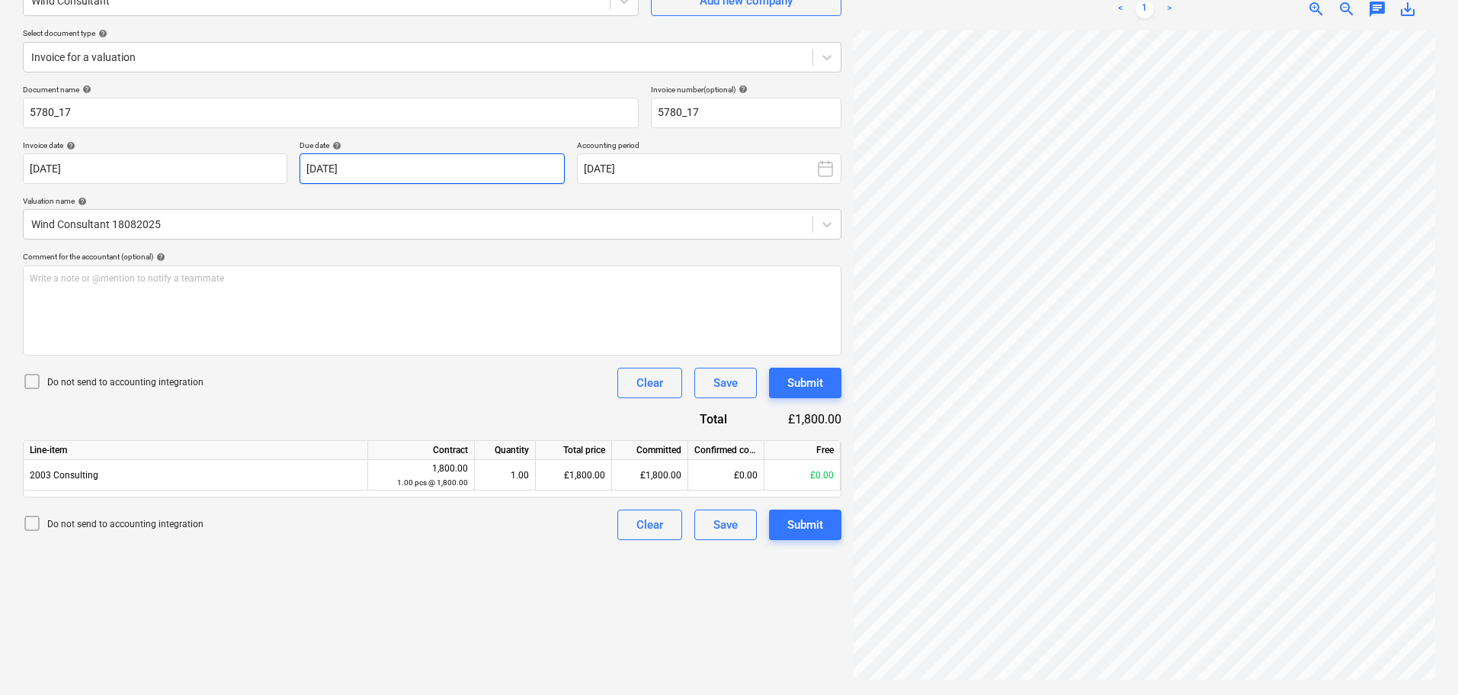
click at [416, 156] on body "Sales Projects Contacts Company Consolidated Invoices Inbox 3 format_size keybo…" at bounding box center [729, 195] width 1458 height 695
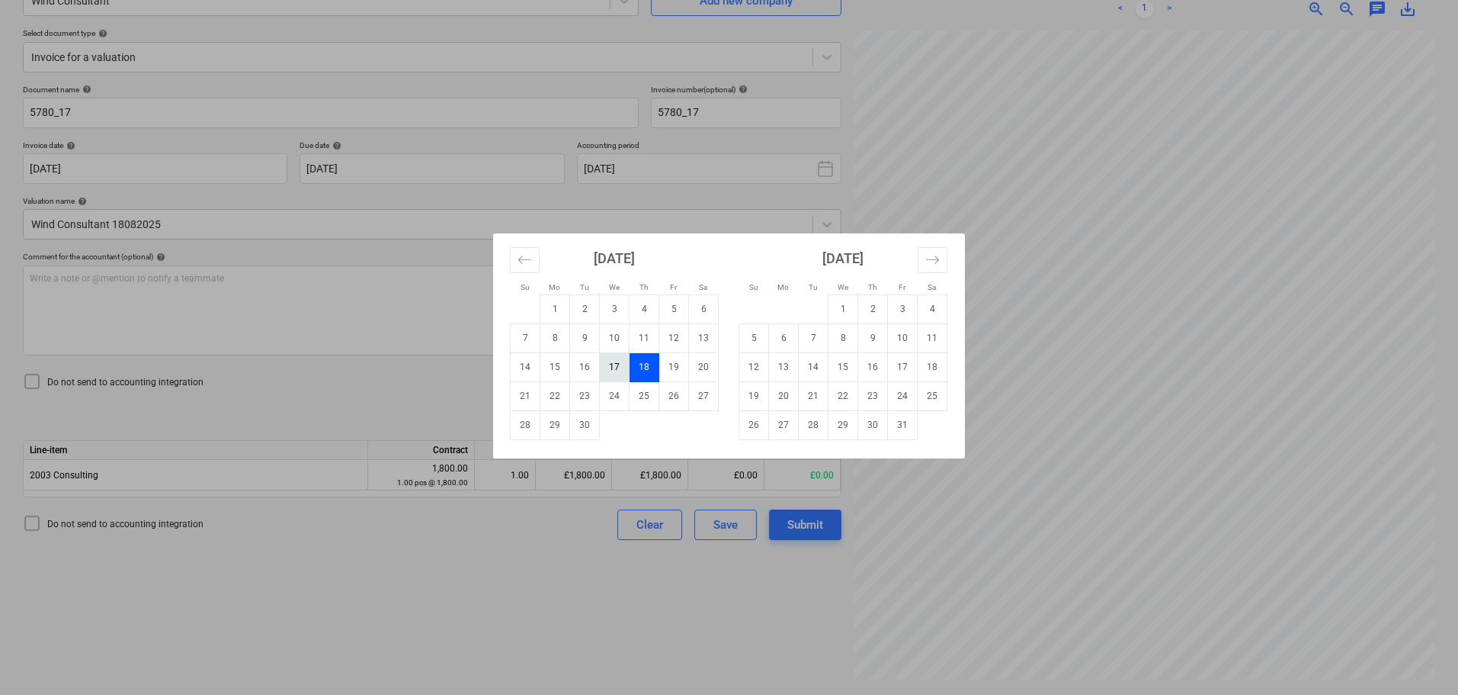
click at [621, 362] on td "17" at bounding box center [615, 366] width 30 height 29
type input "[DATE]"
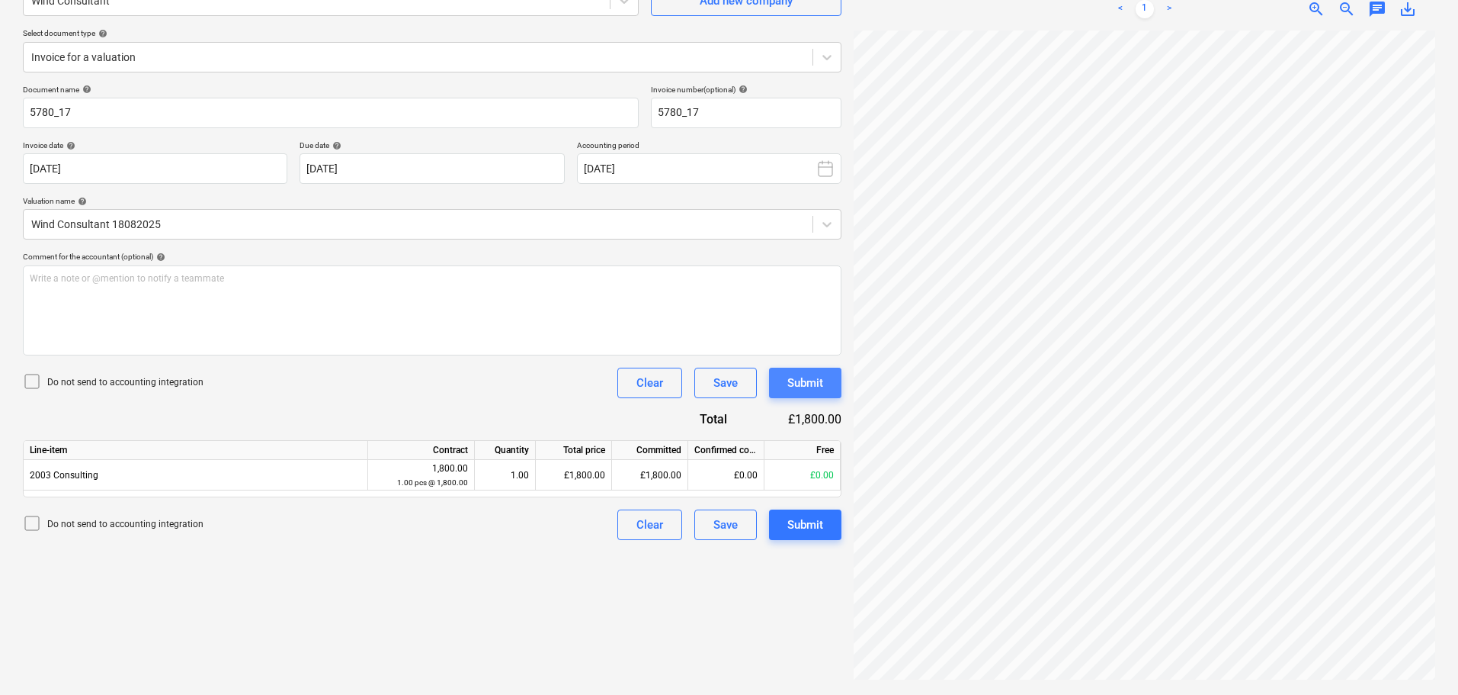
click at [821, 383] on div "Submit" at bounding box center [806, 383] width 36 height 20
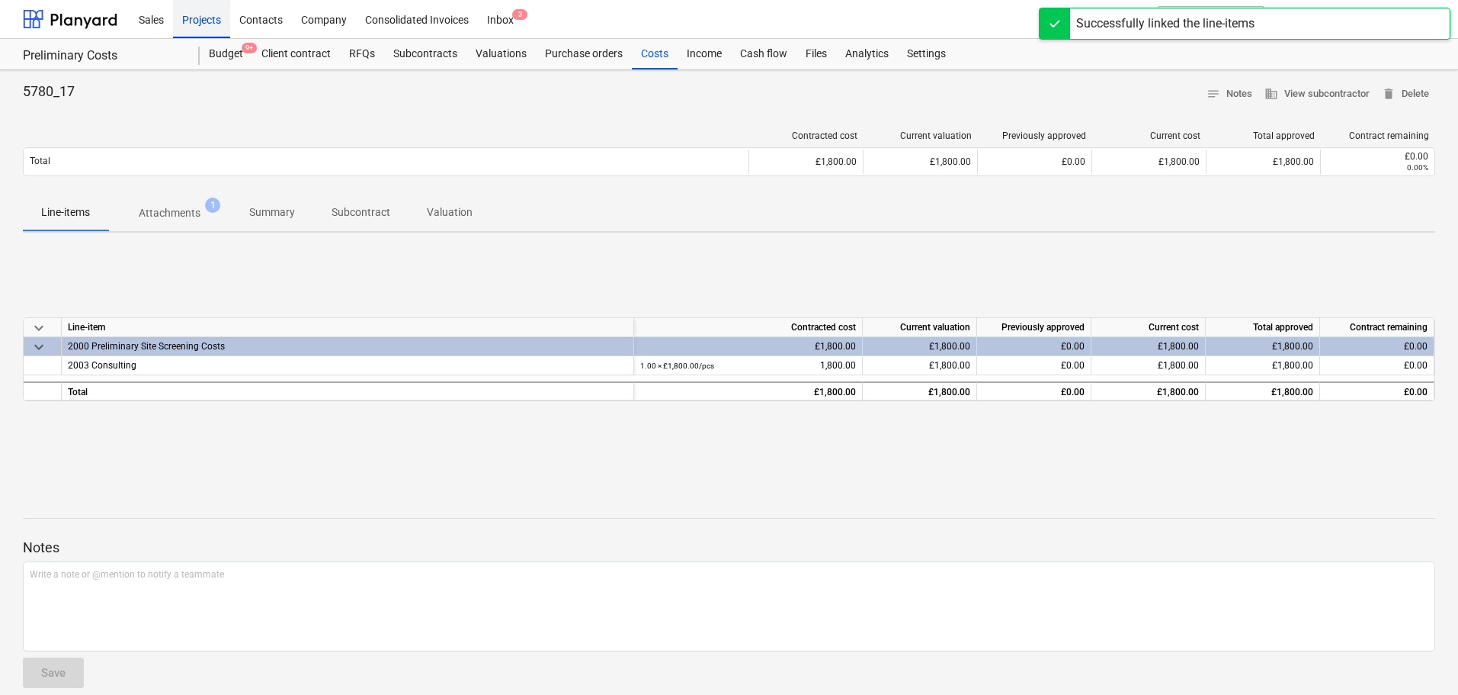
click at [193, 23] on div "Projects" at bounding box center [201, 18] width 57 height 39
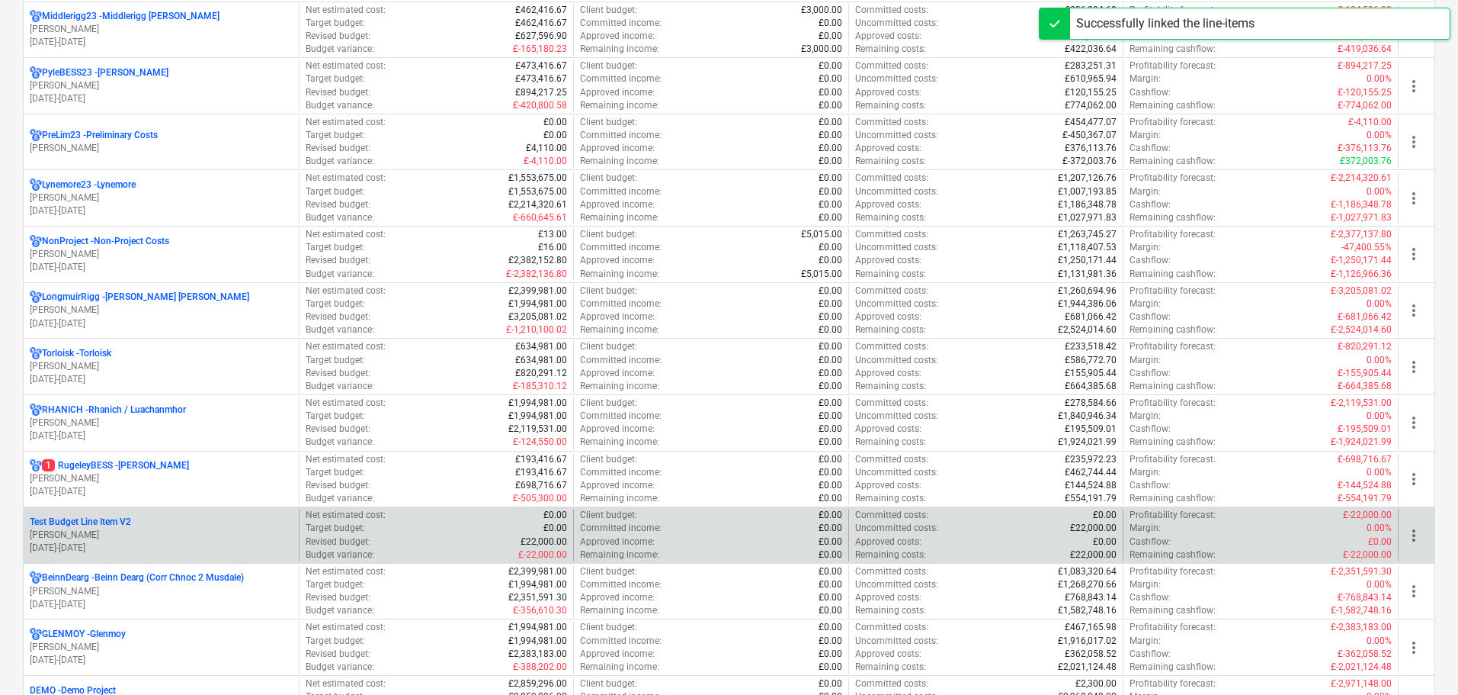
scroll to position [1067, 0]
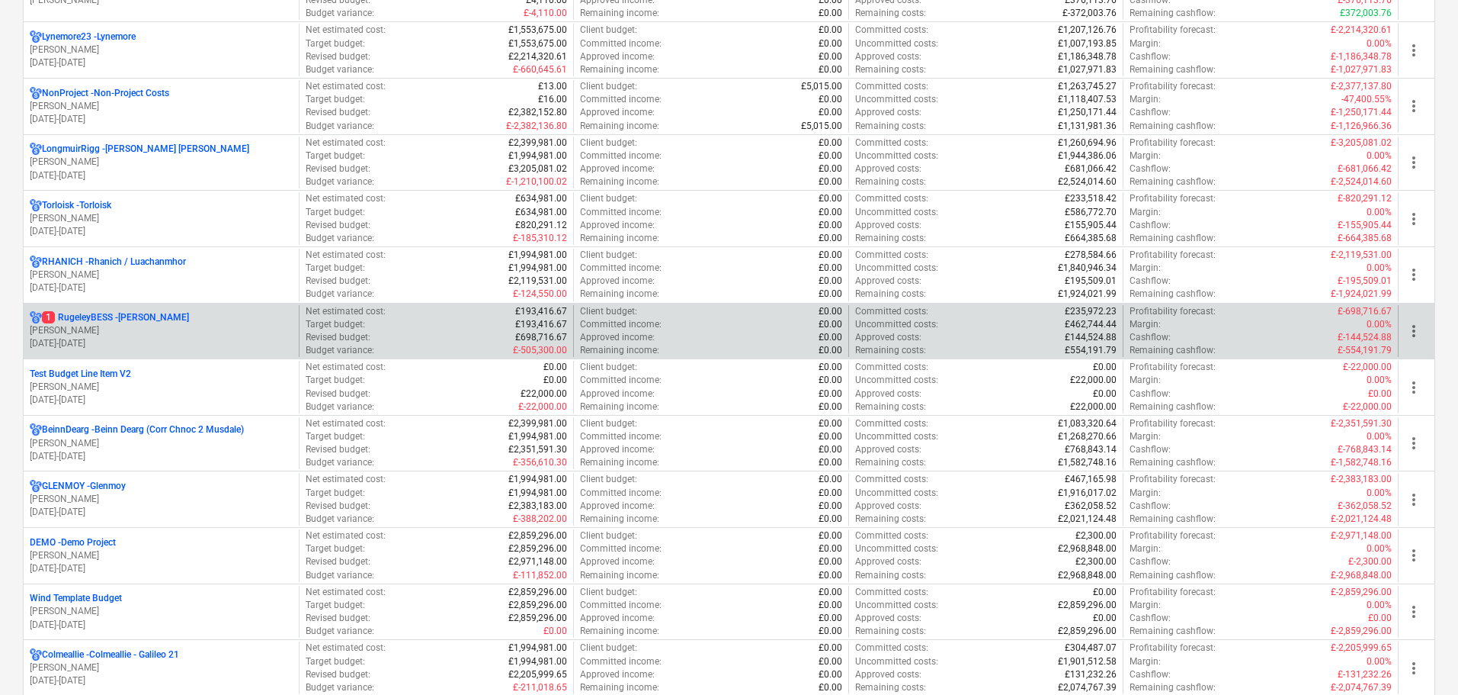
click at [118, 324] on p "1 RugeleyBESS - [PERSON_NAME]" at bounding box center [115, 317] width 147 height 13
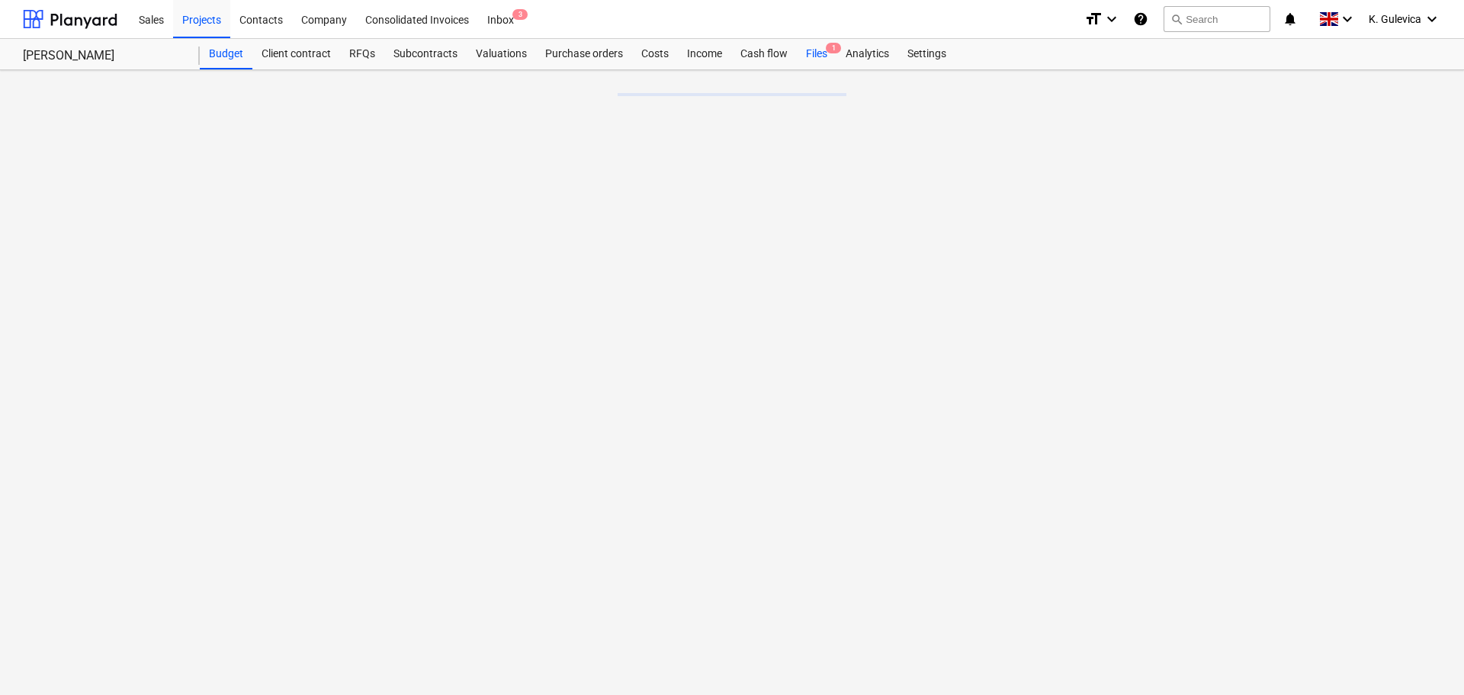
click at [819, 51] on div "Files 1" at bounding box center [817, 54] width 40 height 30
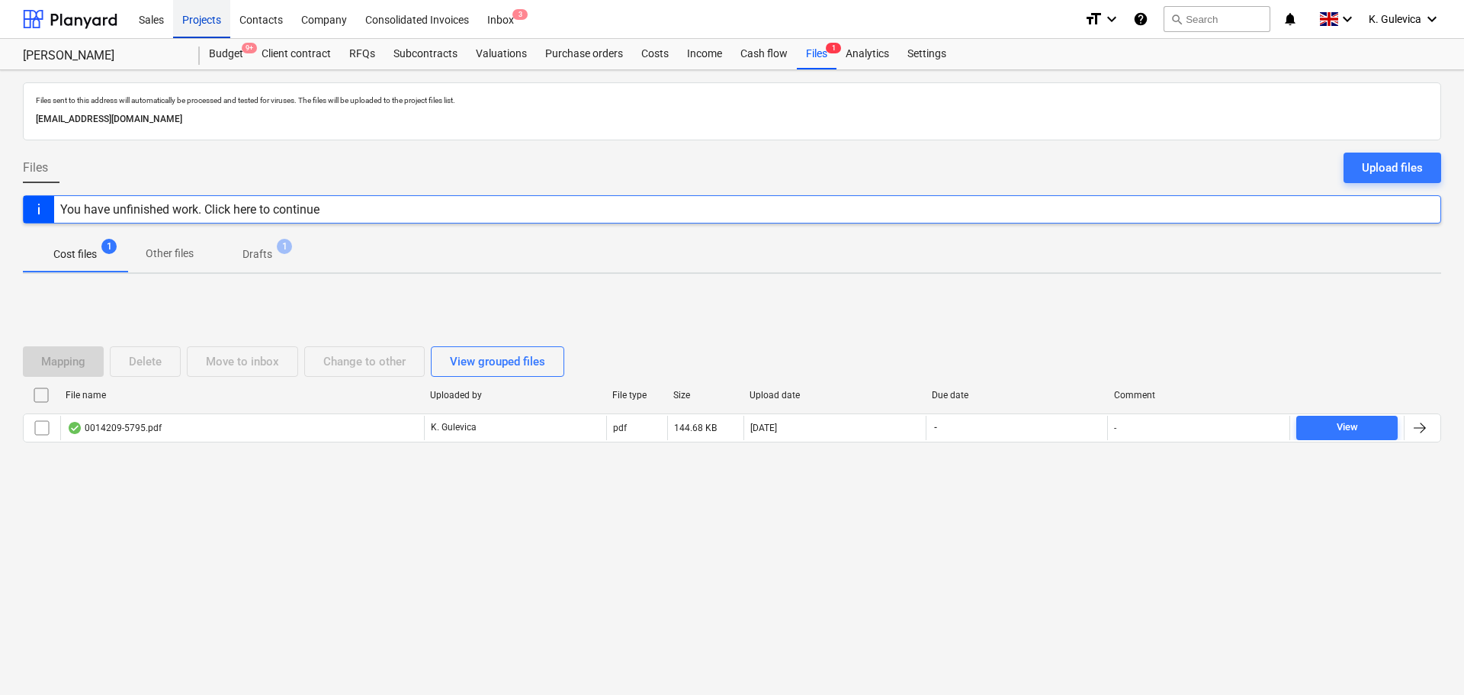
click at [200, 20] on div "Projects" at bounding box center [201, 18] width 57 height 39
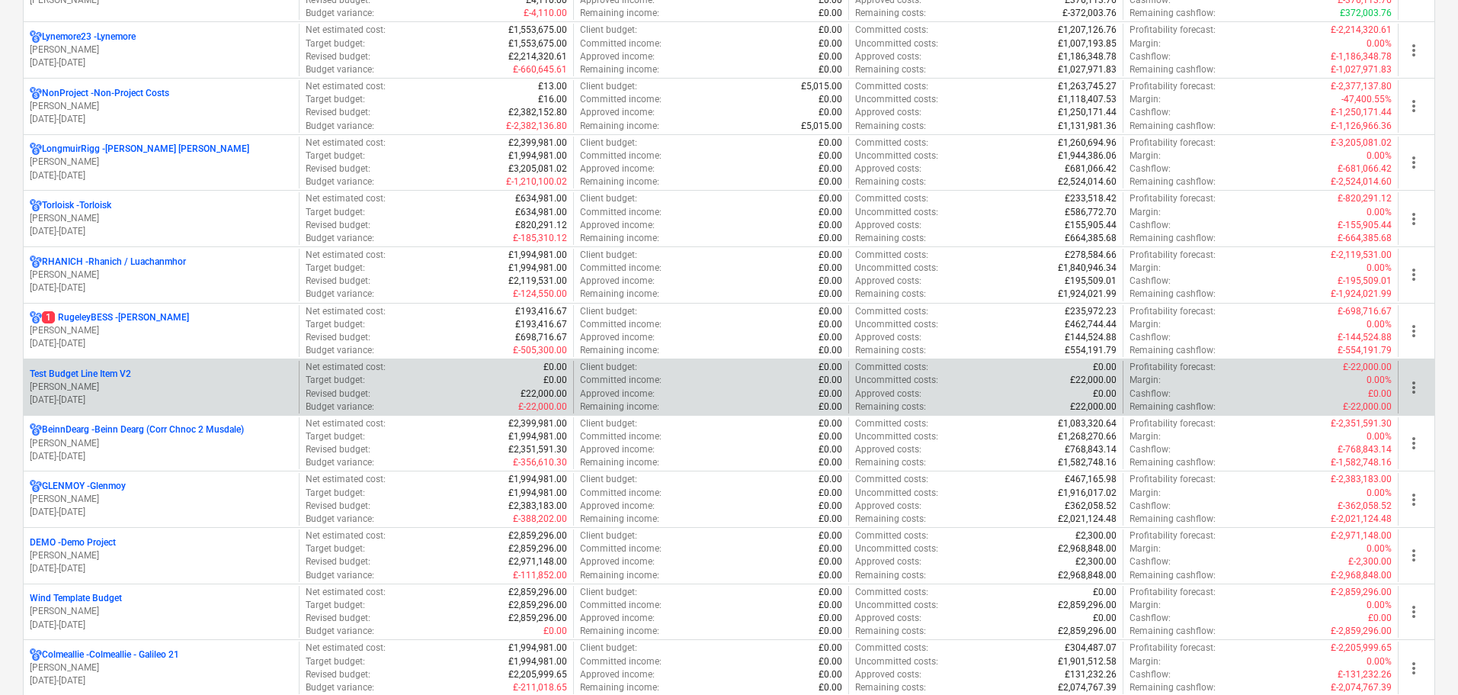
scroll to position [1372, 0]
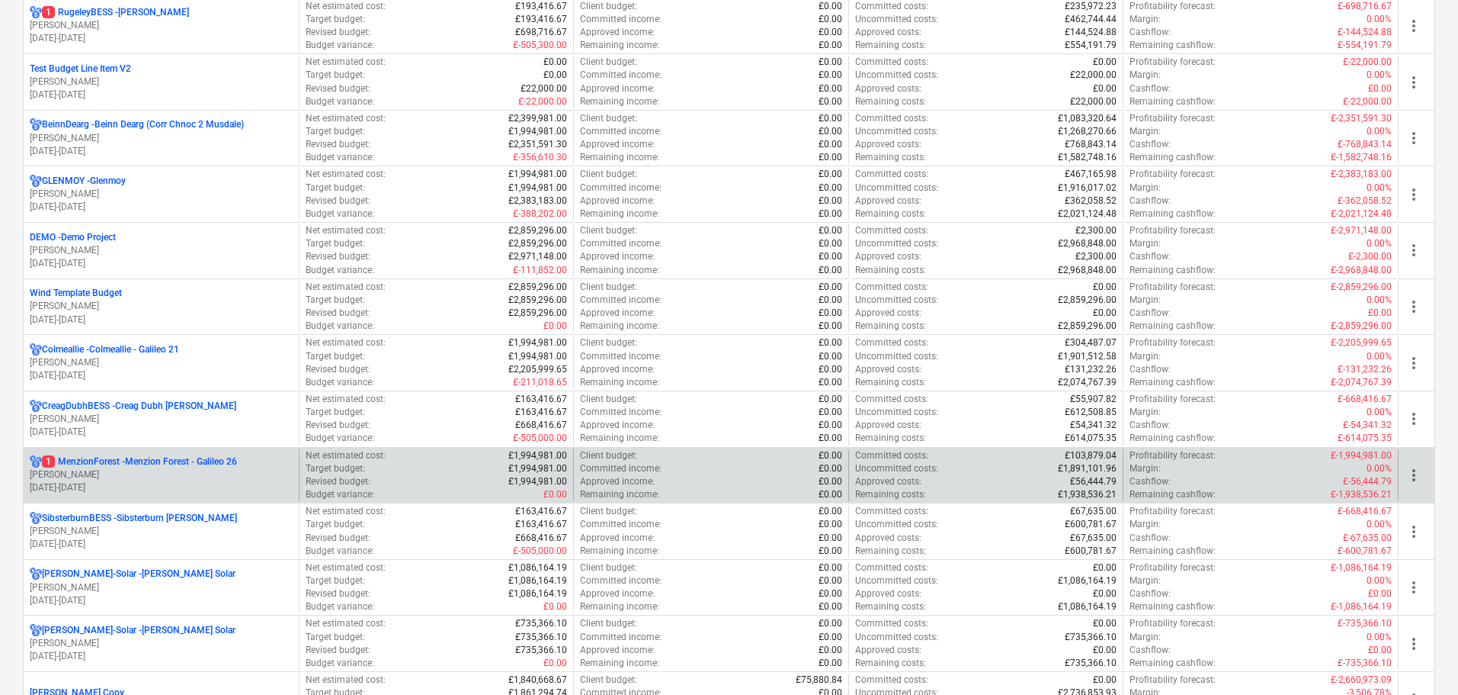
click at [177, 471] on p "[PERSON_NAME]" at bounding box center [161, 474] width 263 height 13
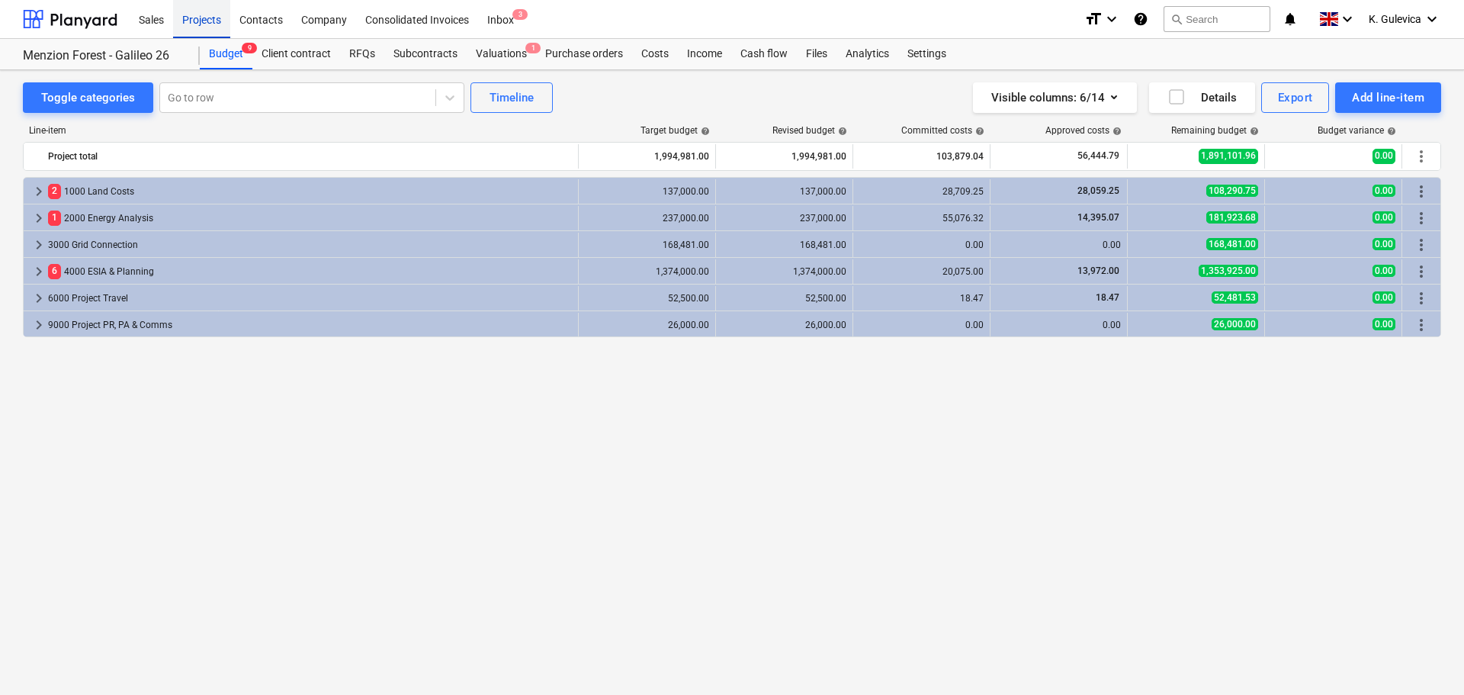
click at [194, 19] on div "Projects" at bounding box center [201, 18] width 57 height 39
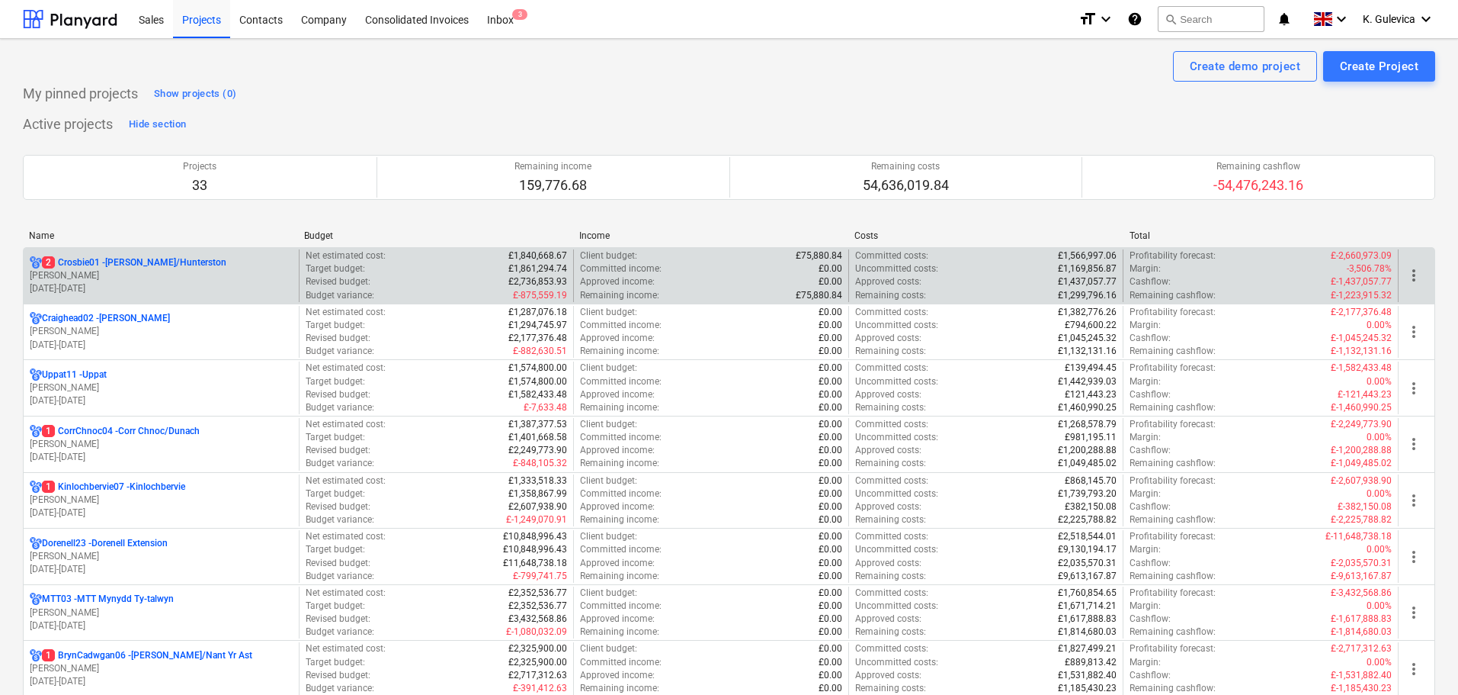
click at [168, 265] on p "2 Crosbie01 - [PERSON_NAME]/Hunterston" at bounding box center [134, 262] width 184 height 13
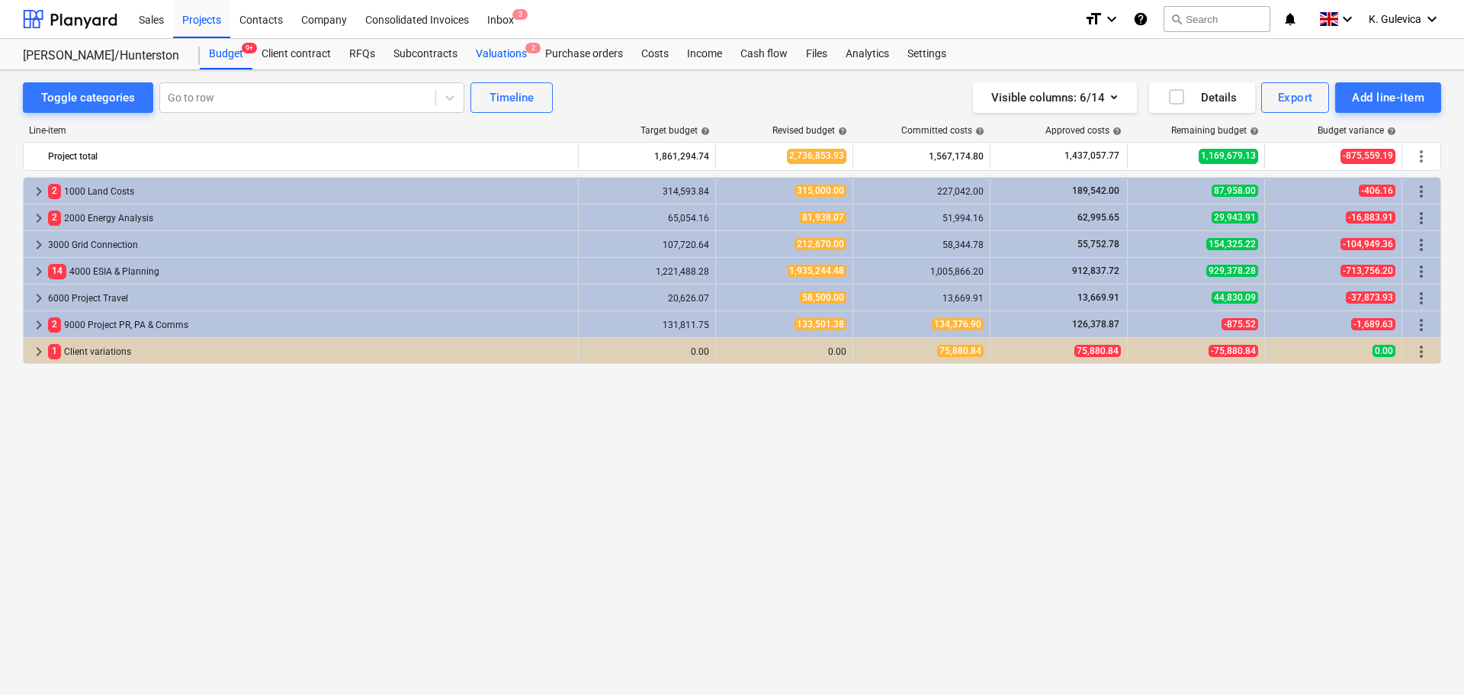
click at [507, 56] on div "Valuations 2" at bounding box center [501, 54] width 69 height 30
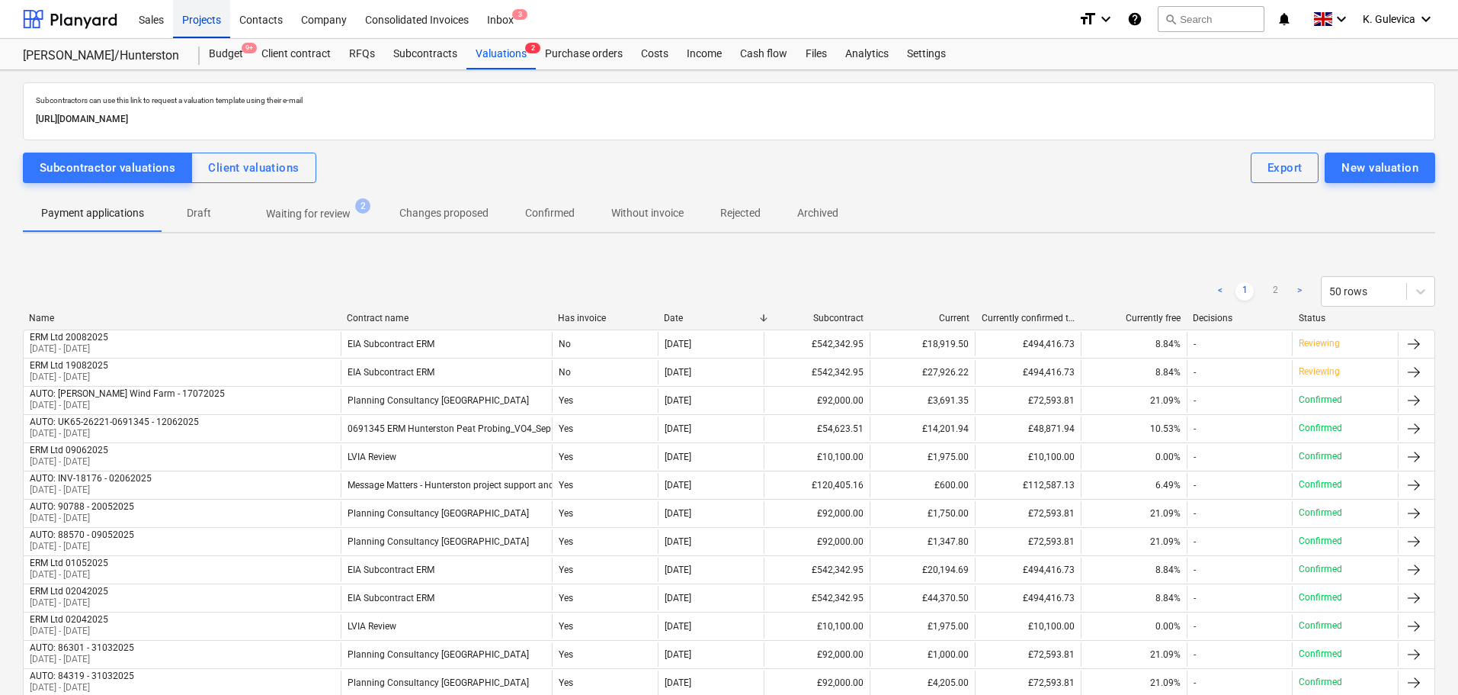
click at [197, 21] on div "Projects" at bounding box center [201, 18] width 57 height 39
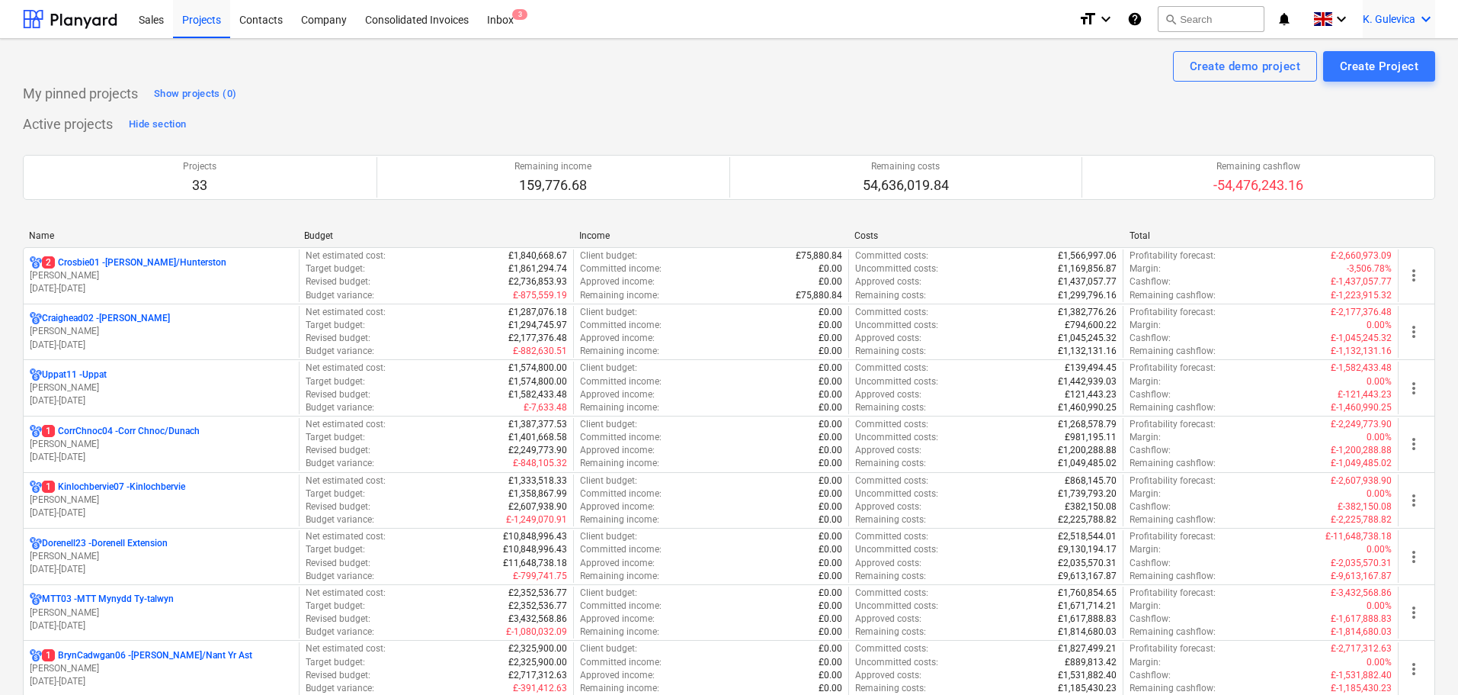
click at [1387, 21] on span "K. Gulevica" at bounding box center [1389, 19] width 53 height 12
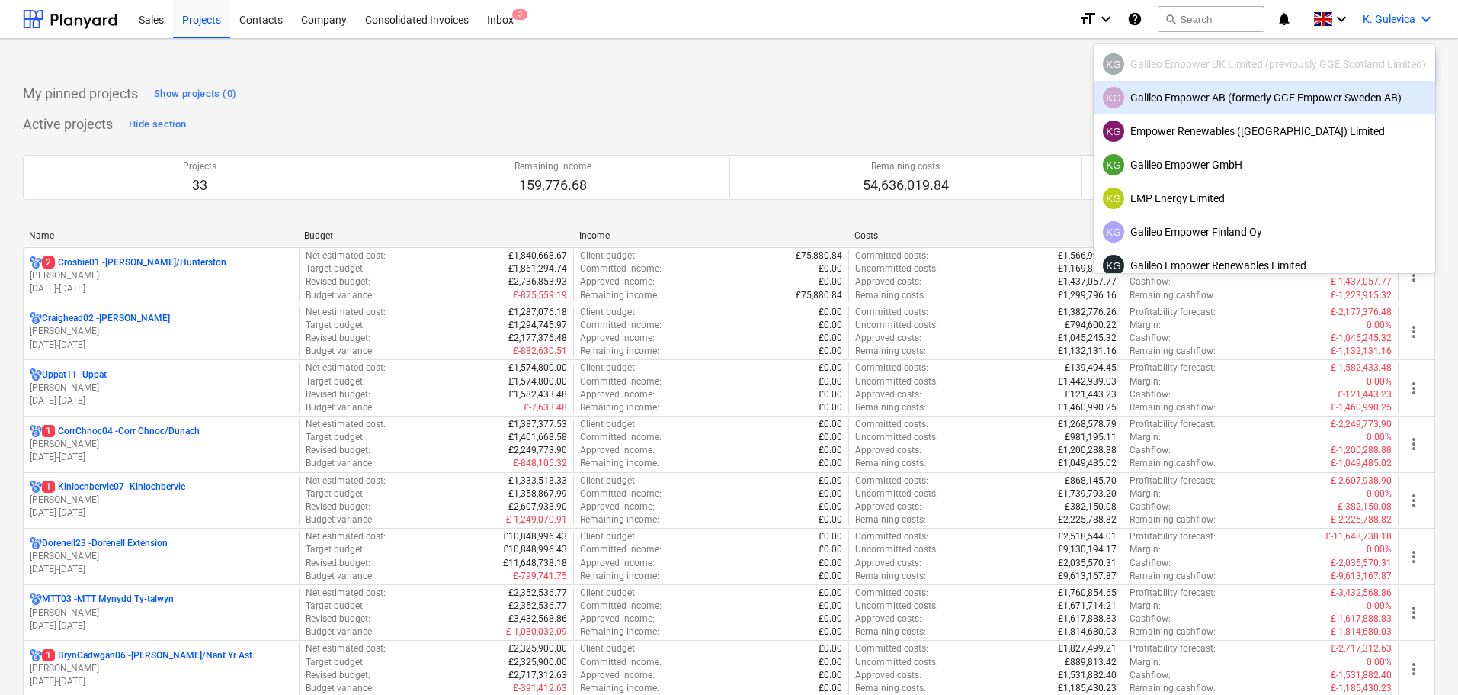
click at [1163, 102] on div "KG Galileo Empower AB (formerly GGE Empower Sweden AB)" at bounding box center [1264, 97] width 323 height 21
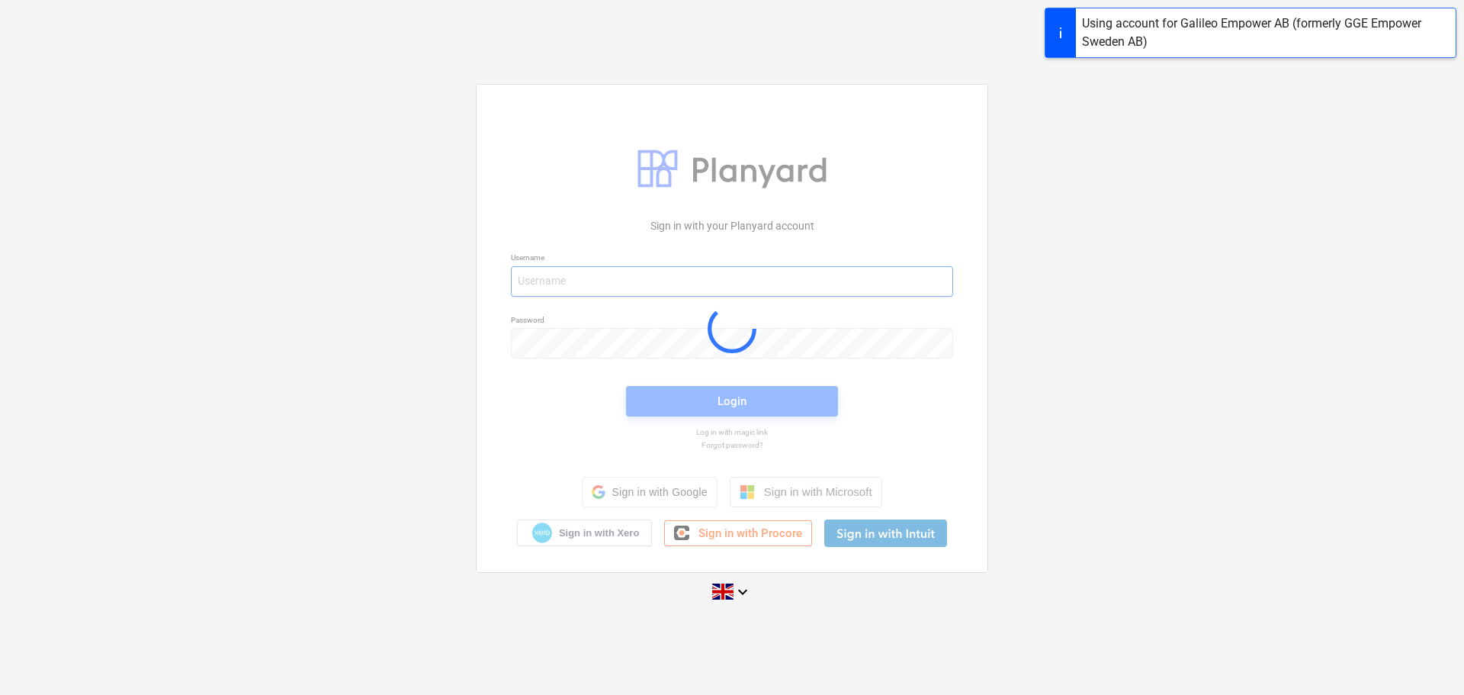
type input "[EMAIL_ADDRESS][DOMAIN_NAME]"
